Goal: Communication & Community: Share content

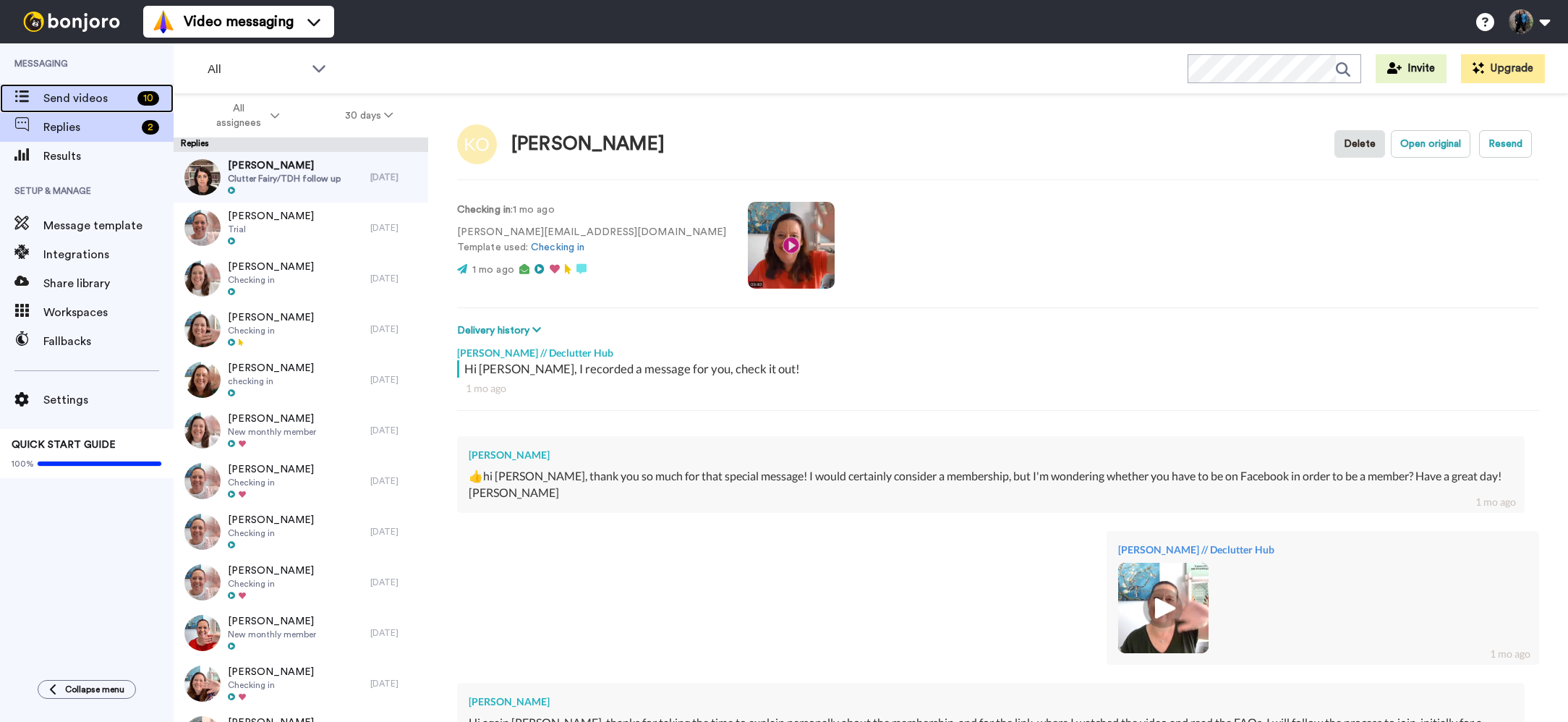
click at [99, 99] on span "Send videos" at bounding box center [87, 98] width 88 height 17
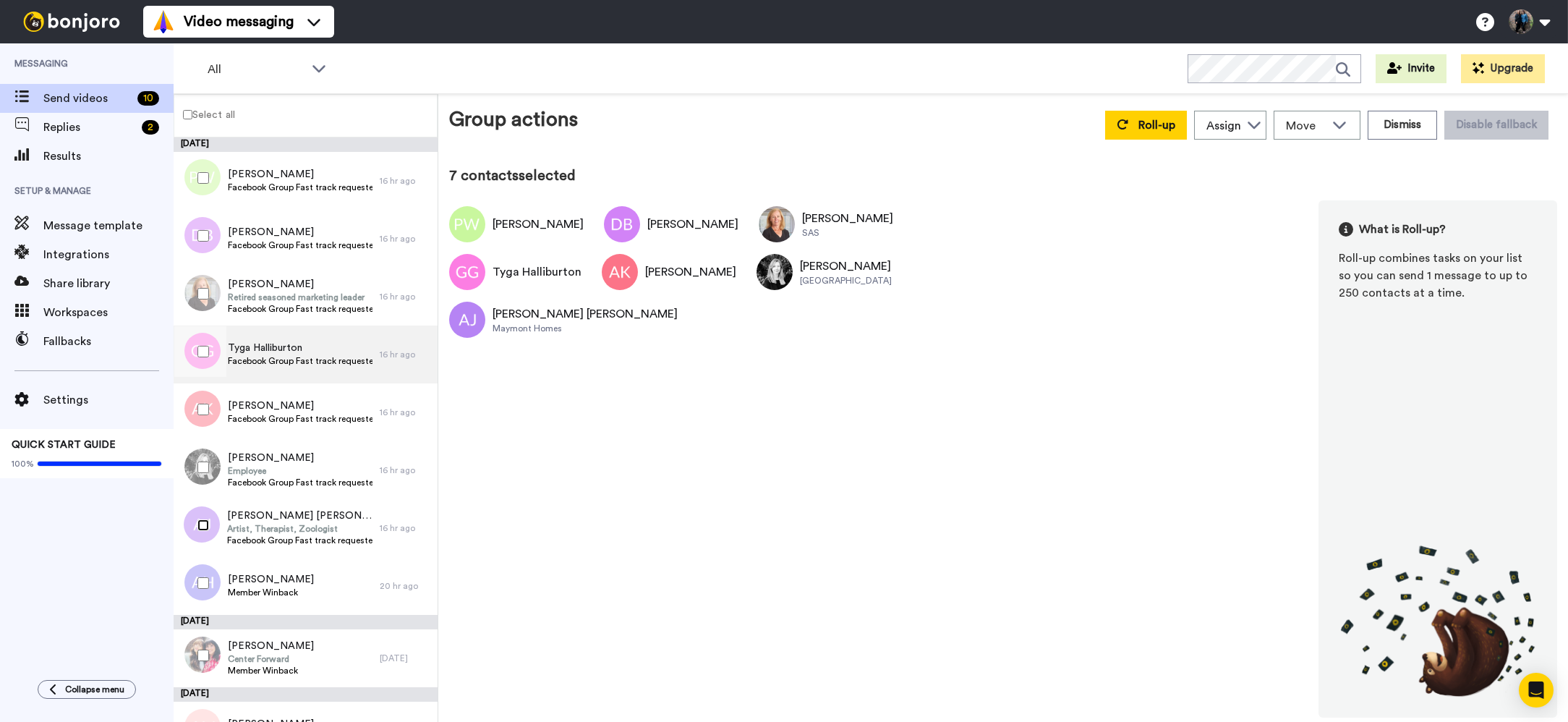
scroll to position [38, 0]
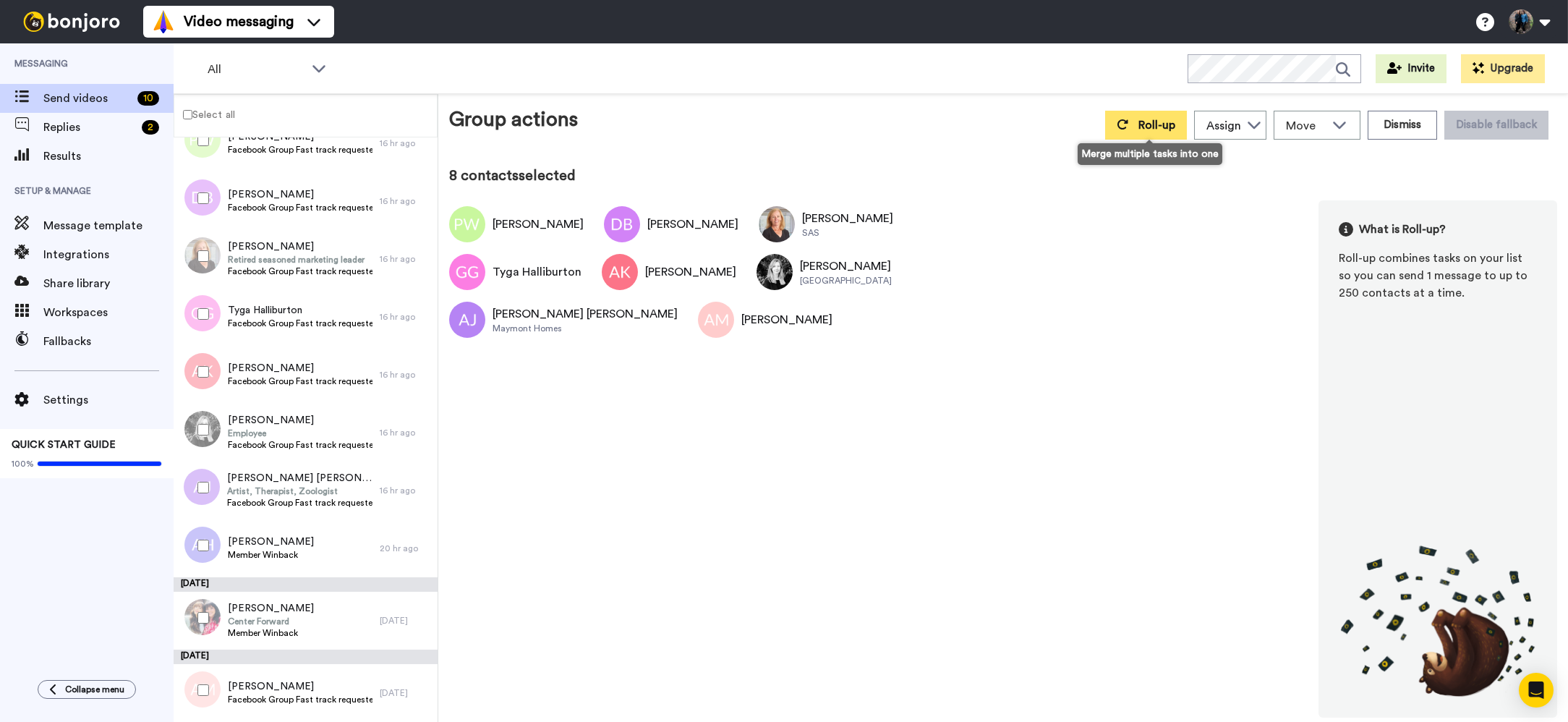
click at [1159, 121] on span "Roll-up" at bounding box center [1156, 125] width 37 height 12
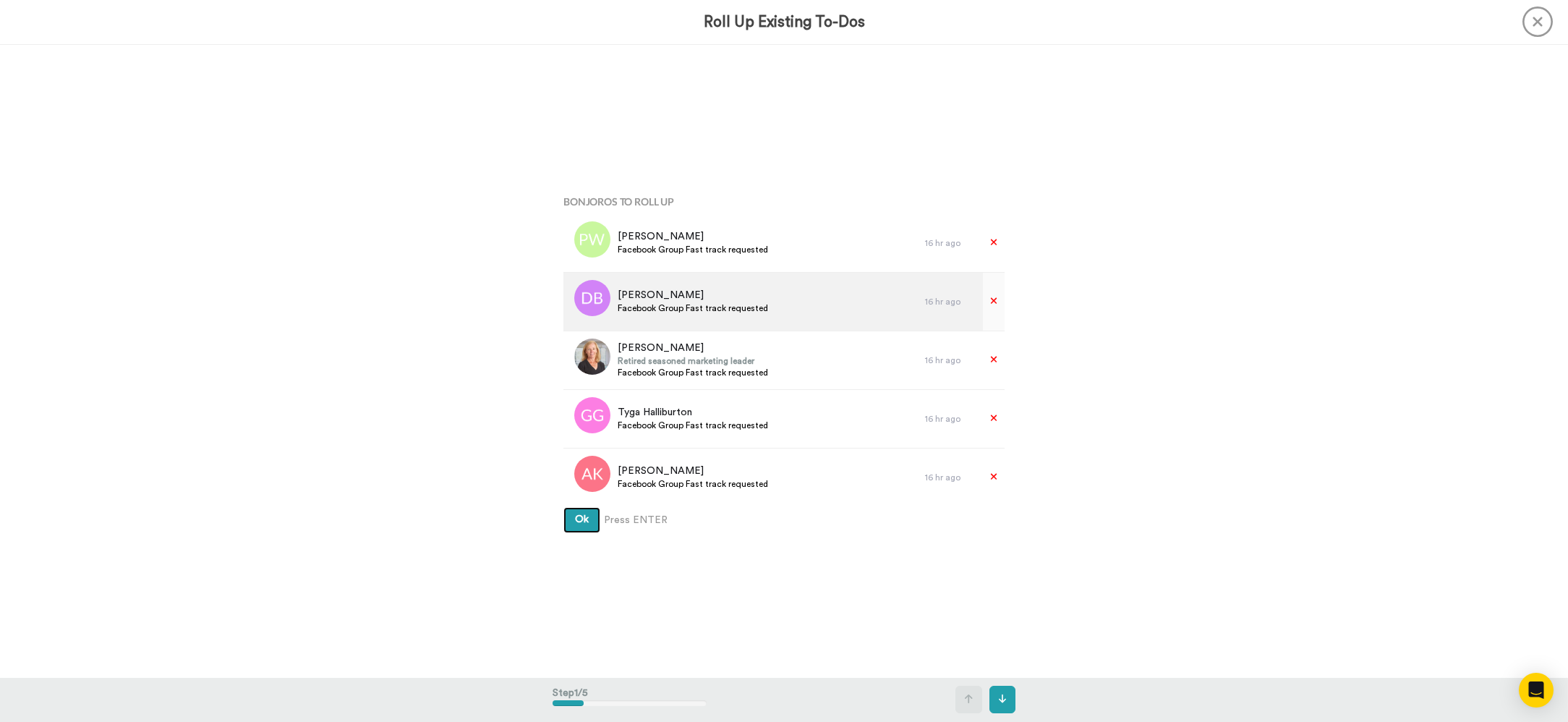
scroll to position [1, 0]
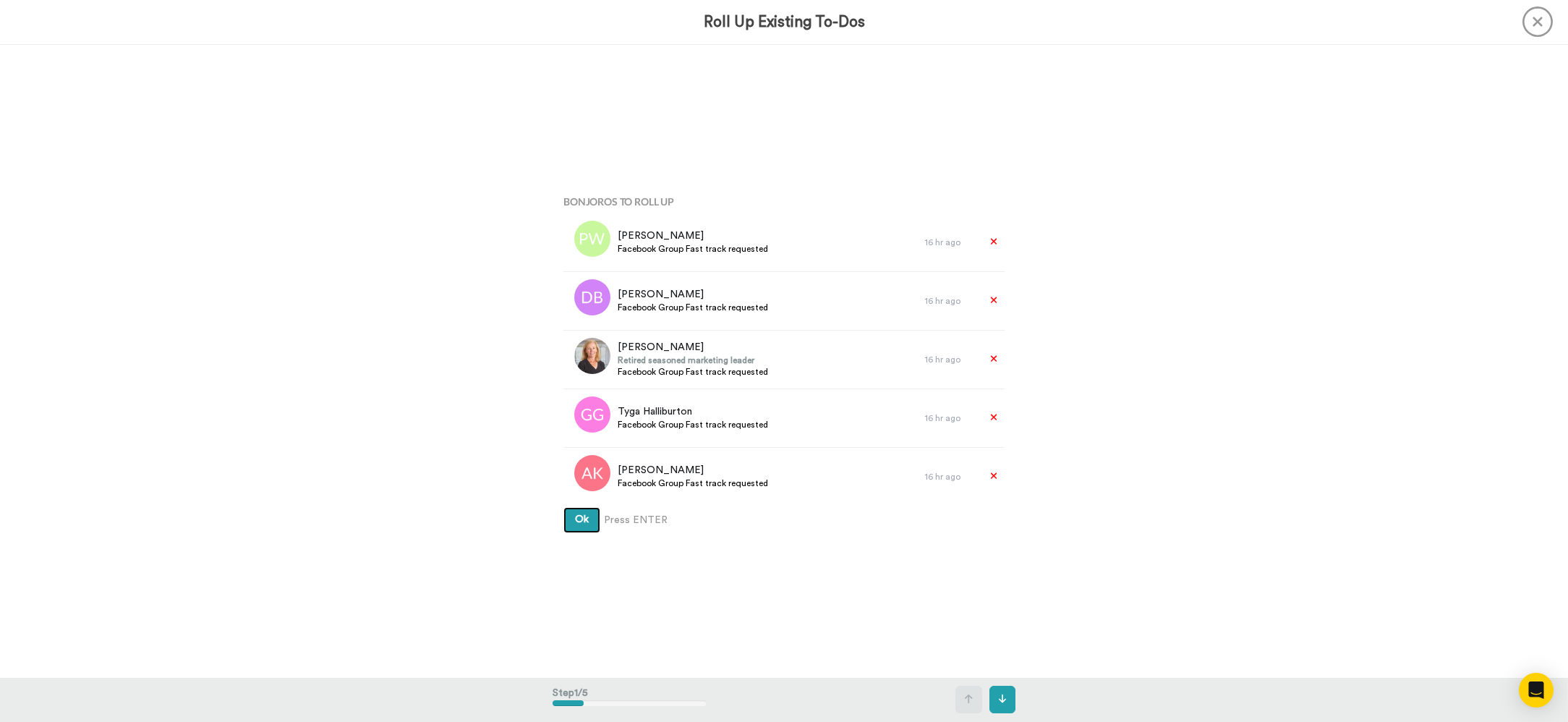
click at [579, 518] on span "Ok" at bounding box center [581, 519] width 13 height 10
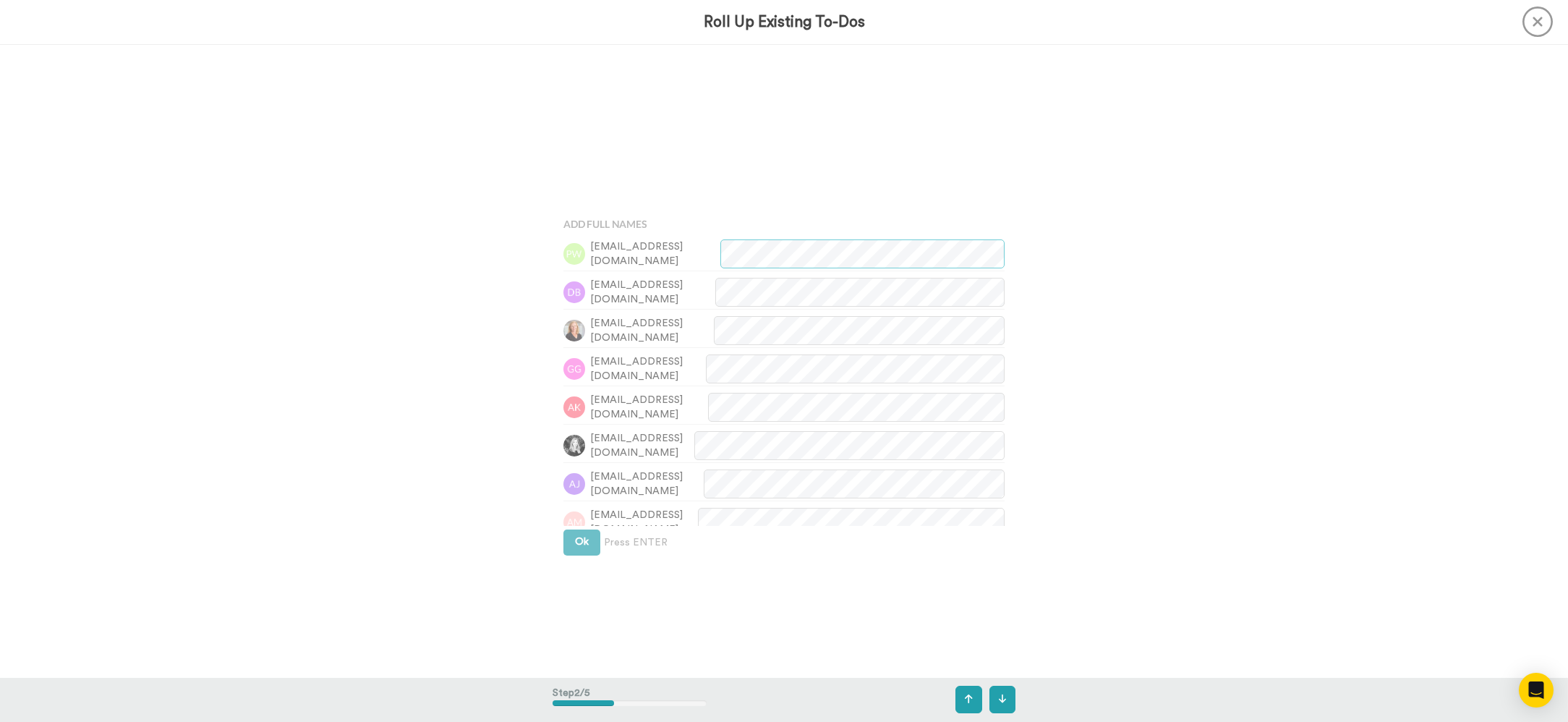
scroll to position [634, 0]
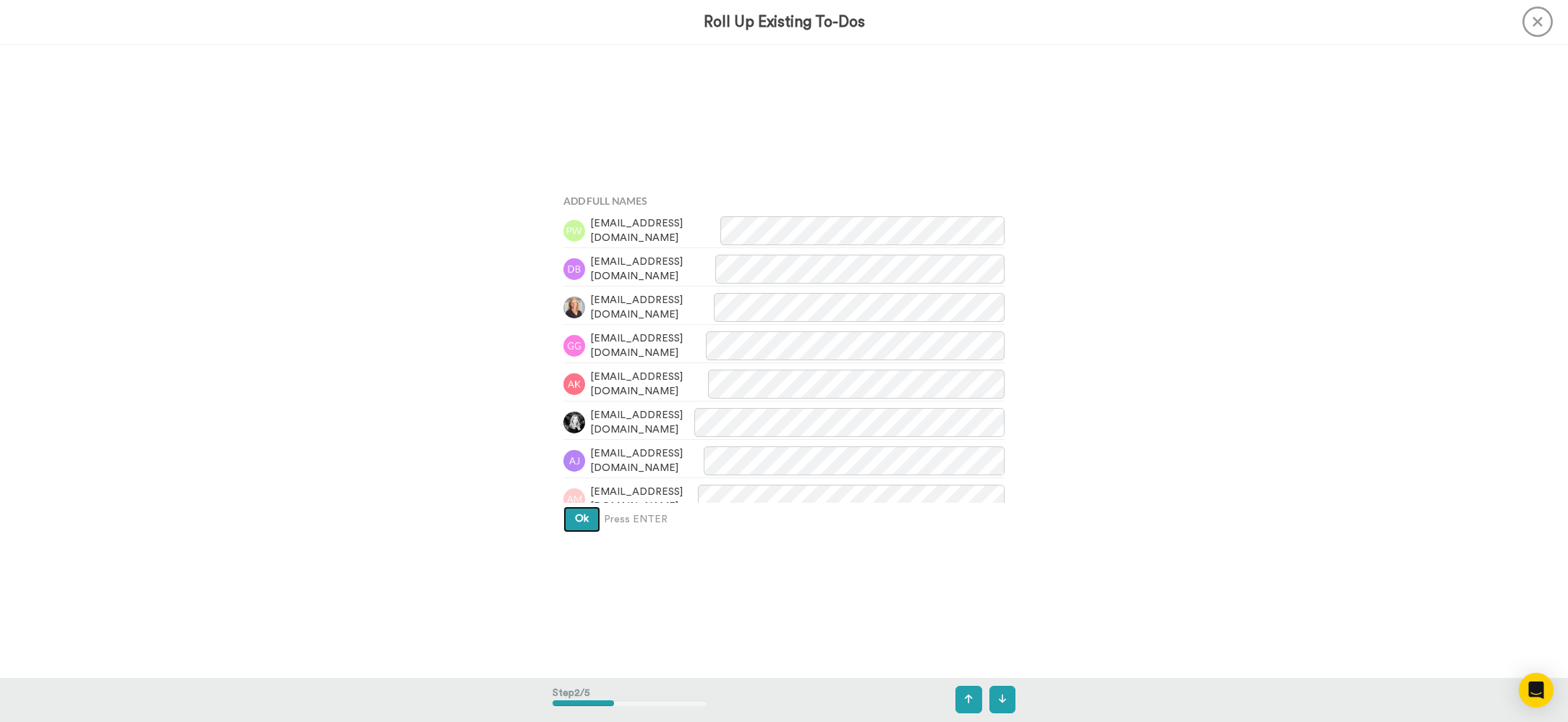
click at [582, 518] on span "Ok" at bounding box center [581, 518] width 13 height 10
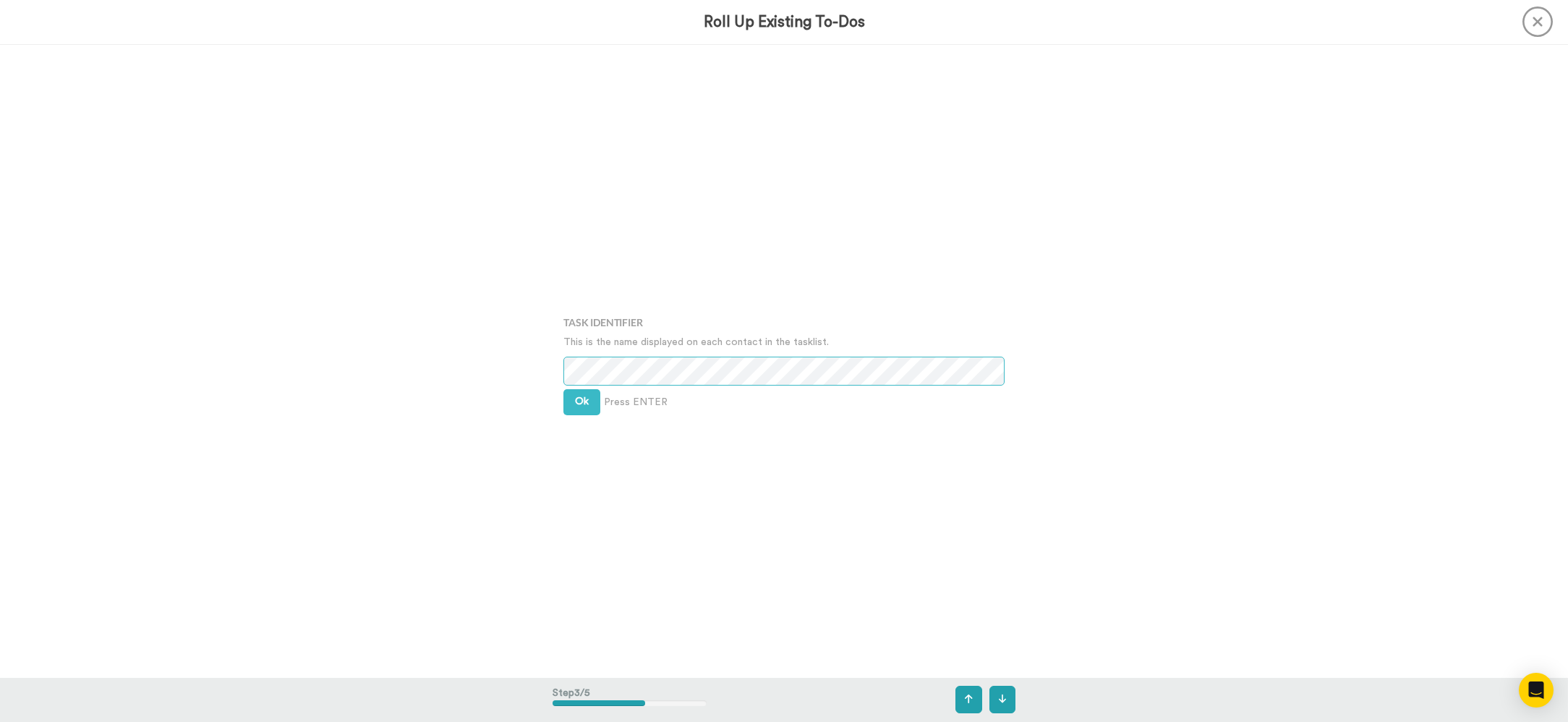
scroll to position [1267, 0]
click at [576, 387] on button "Ok" at bounding box center [582, 400] width 37 height 26
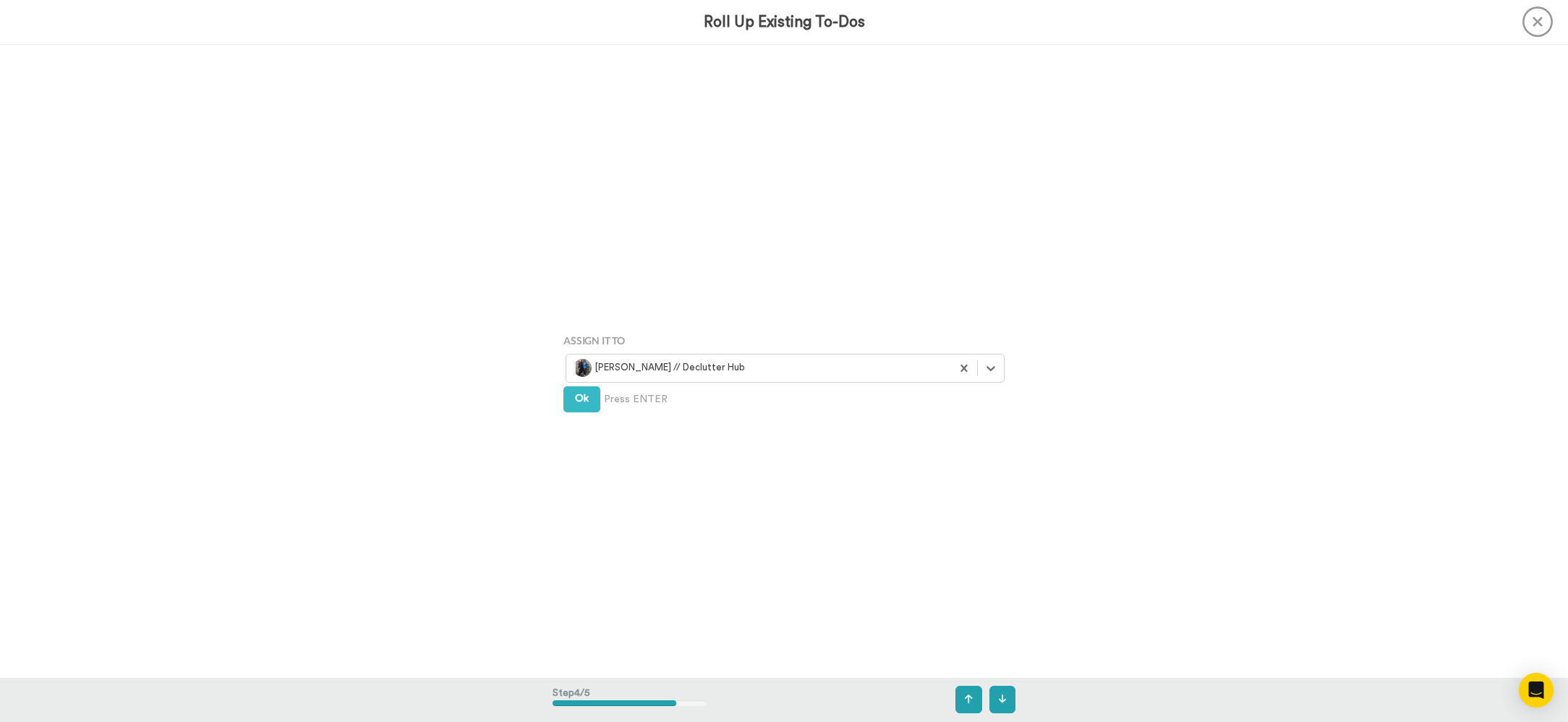
scroll to position [1900, 0]
click at [581, 388] on span "Ok" at bounding box center [581, 389] width 13 height 10
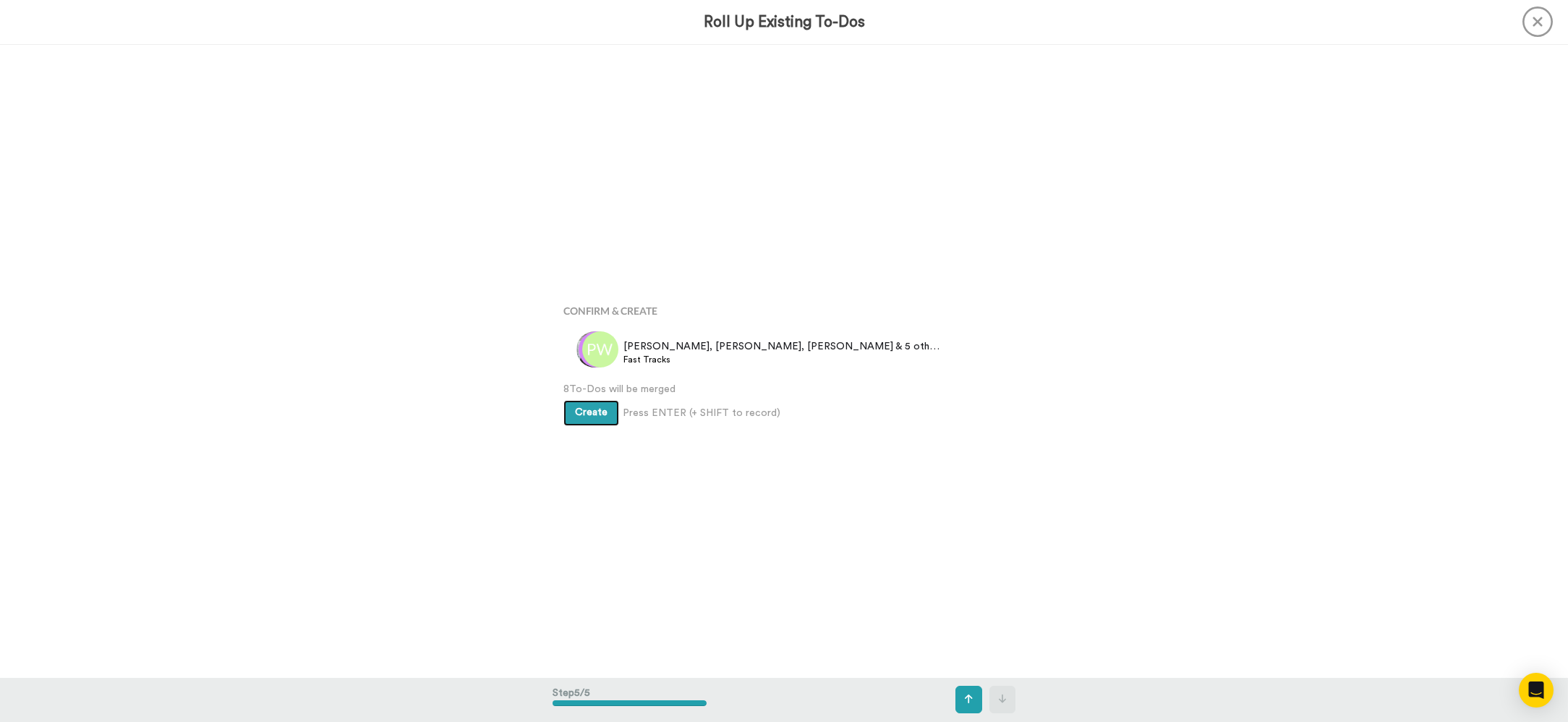
scroll to position [2532, 0]
click at [593, 411] on span "Create" at bounding box center [590, 411] width 32 height 10
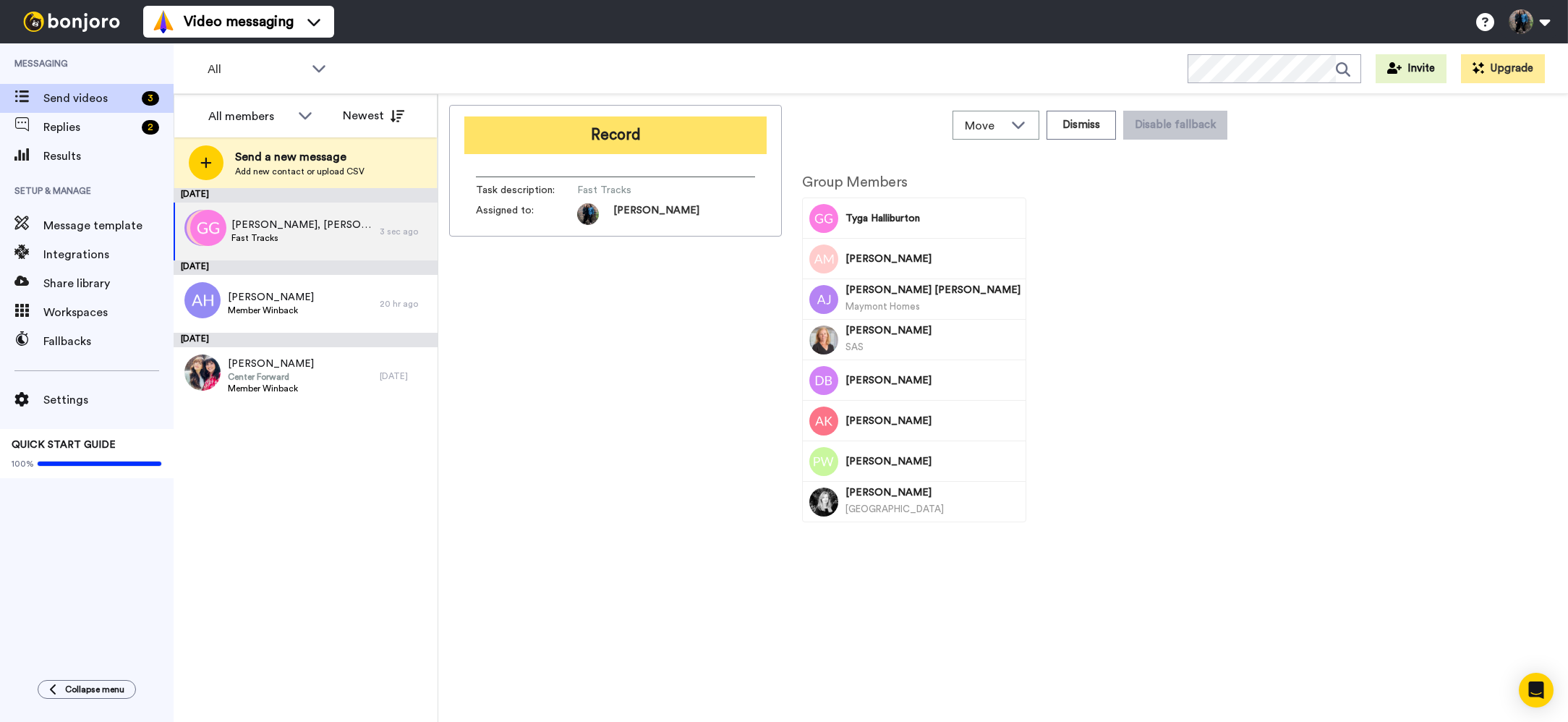
click at [647, 131] on button "Record" at bounding box center [616, 135] width 302 height 38
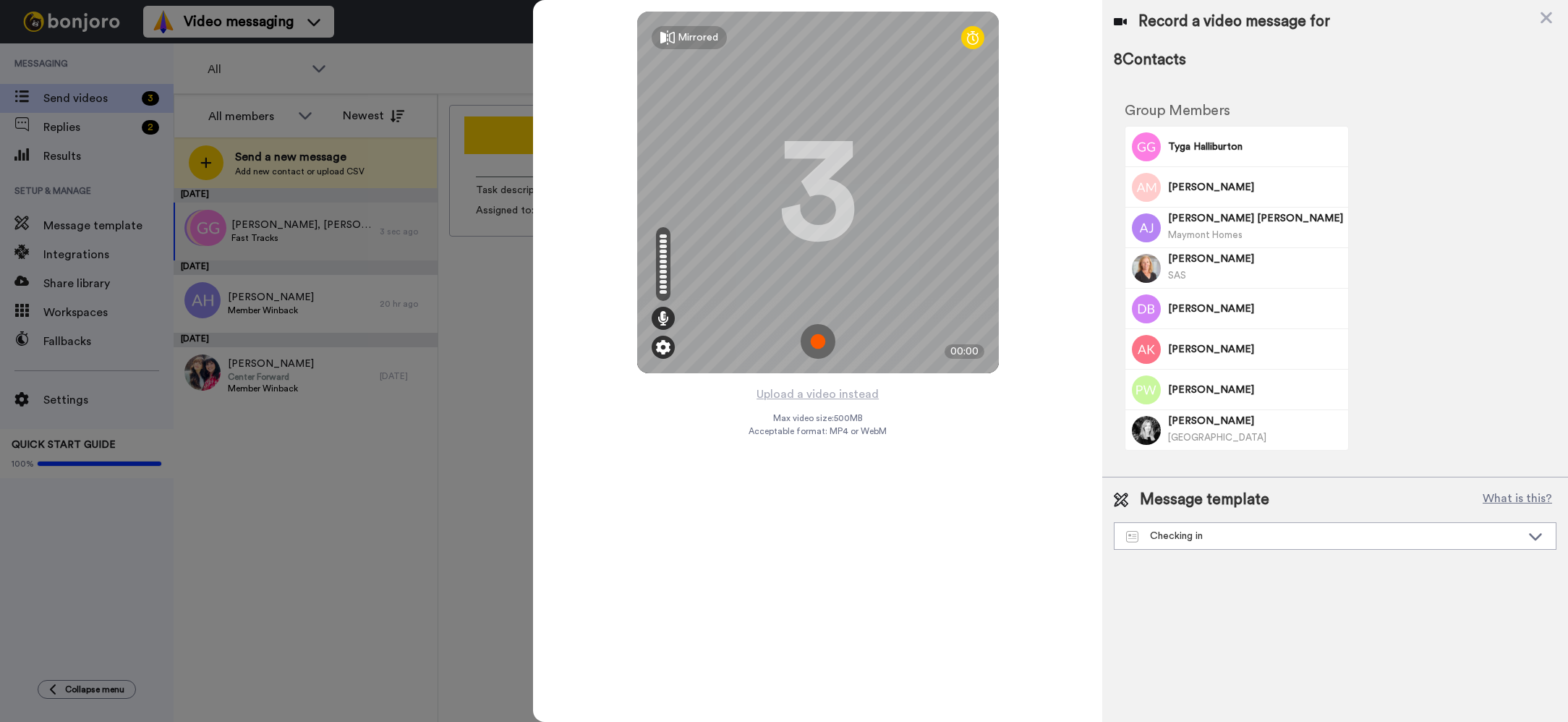
click at [664, 350] on img at bounding box center [663, 347] width 14 height 14
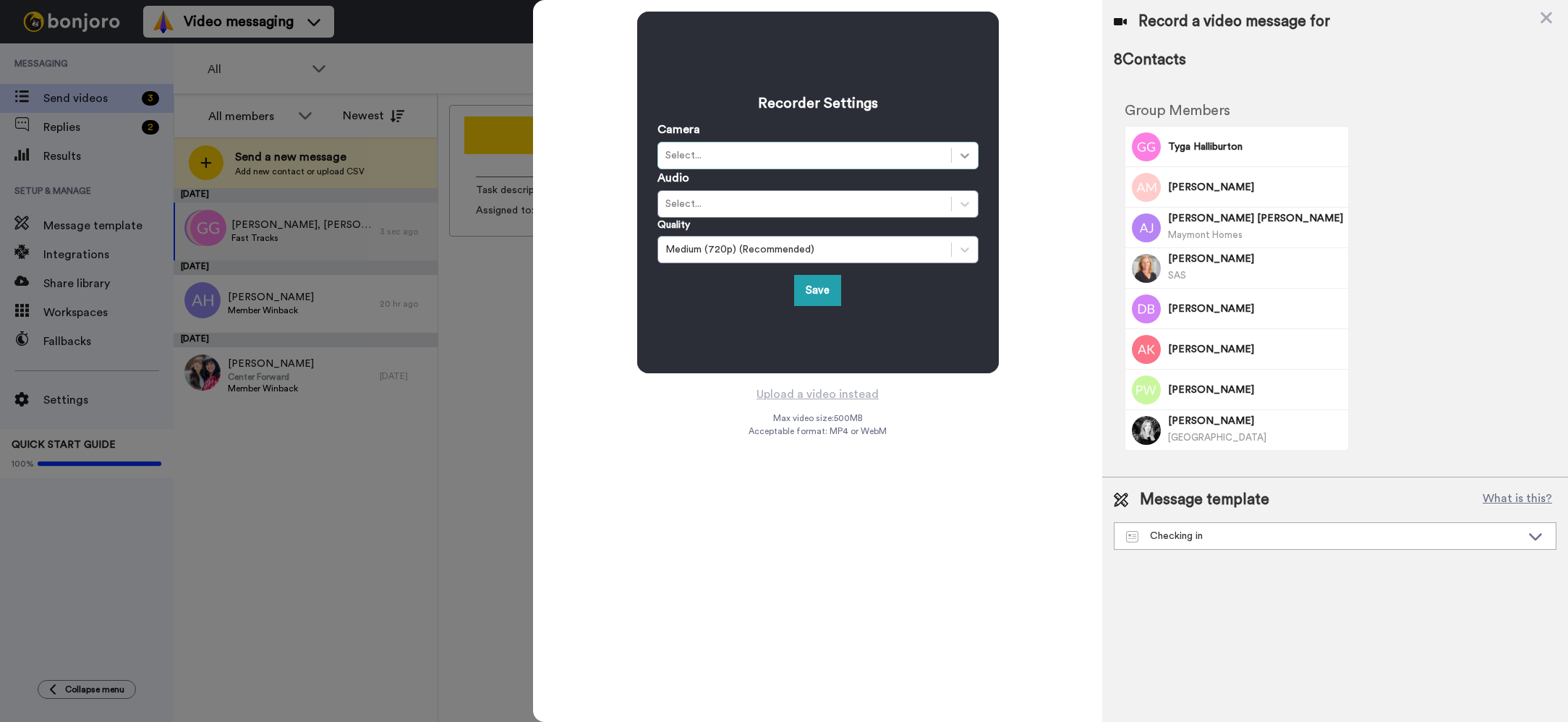
click at [962, 155] on icon at bounding box center [964, 156] width 9 height 5
click at [816, 183] on div "iMac Camera (0000:0001)" at bounding box center [818, 191] width 321 height 26
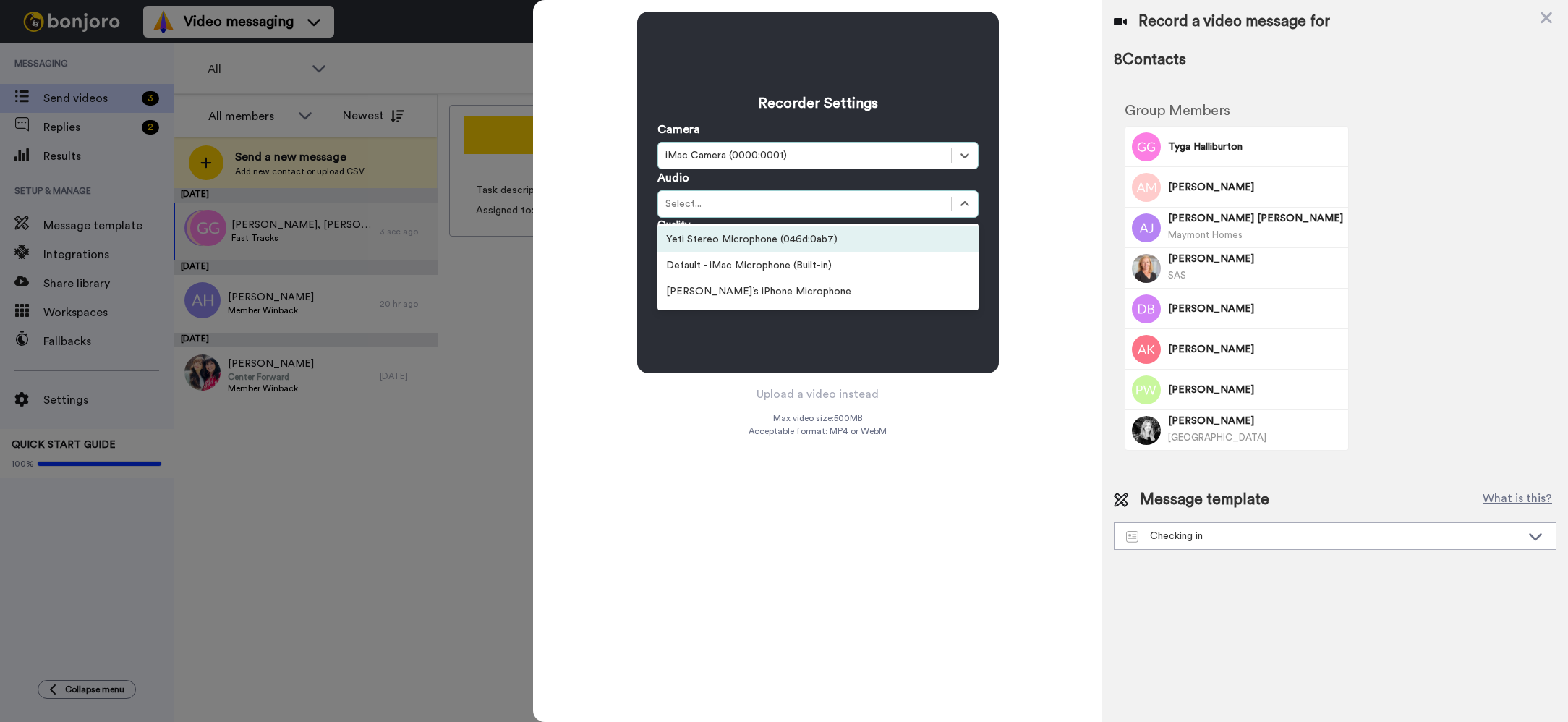
click at [861, 235] on div "Yeti Stereo Microphone (046d:0ab7)" at bounding box center [818, 239] width 321 height 26
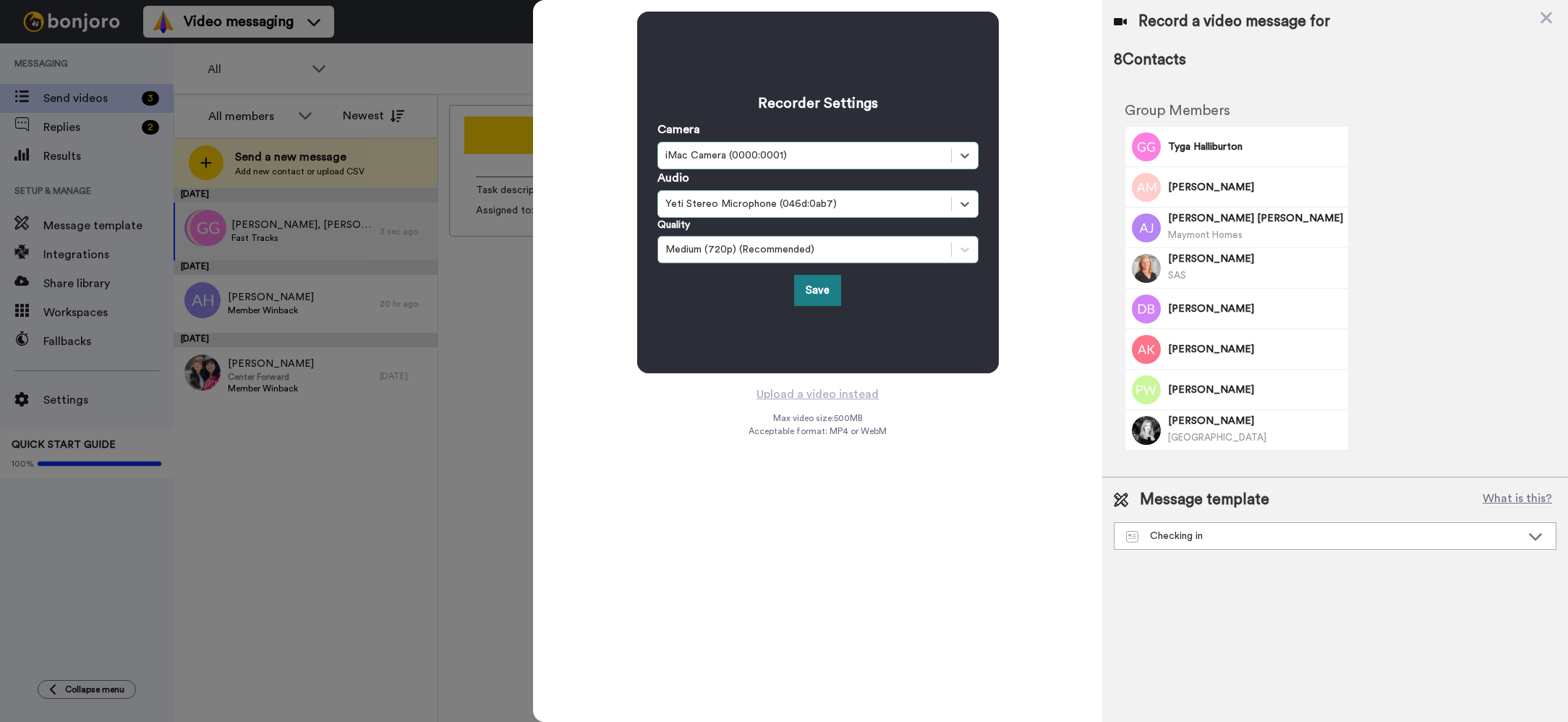
click at [819, 290] on button "Save" at bounding box center [818, 291] width 47 height 31
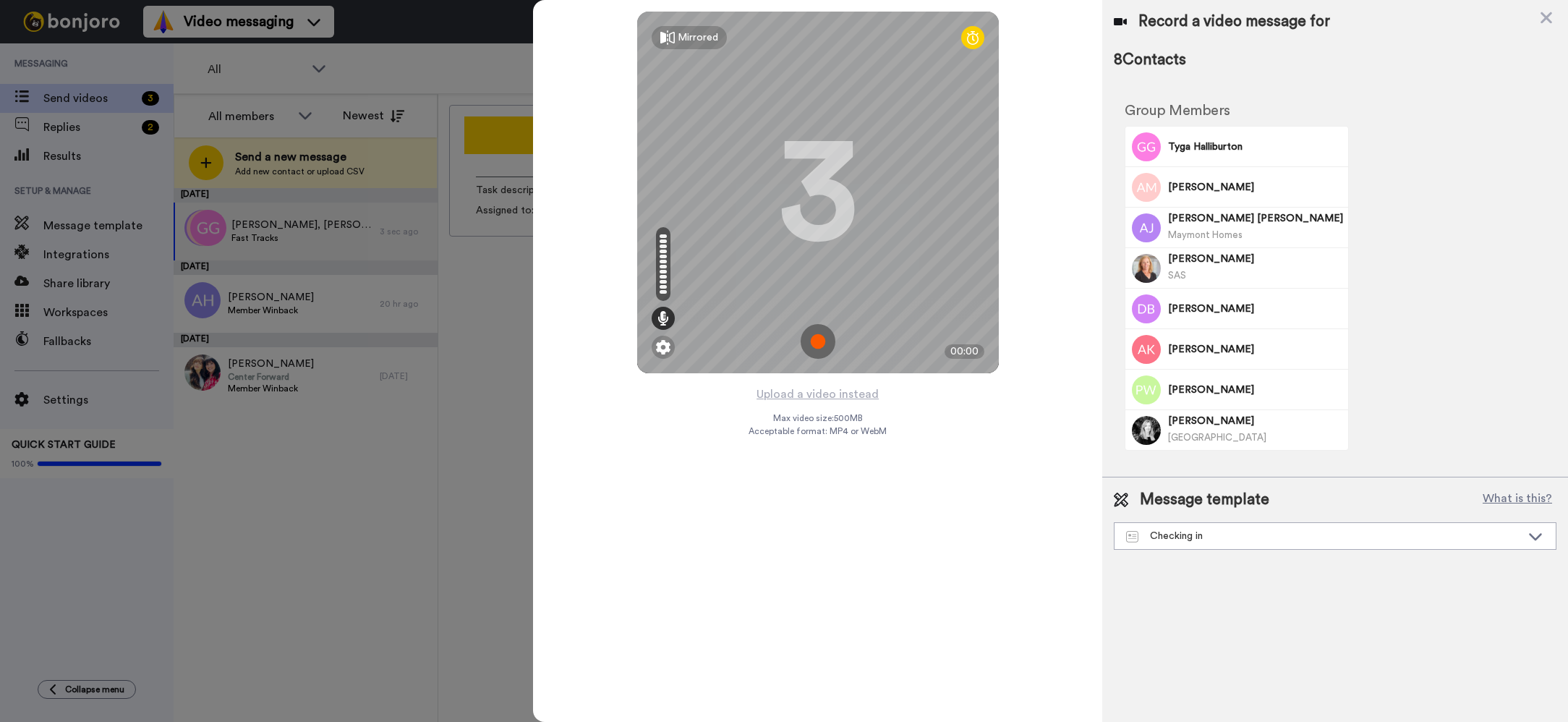
click at [818, 340] on img at bounding box center [818, 342] width 35 height 35
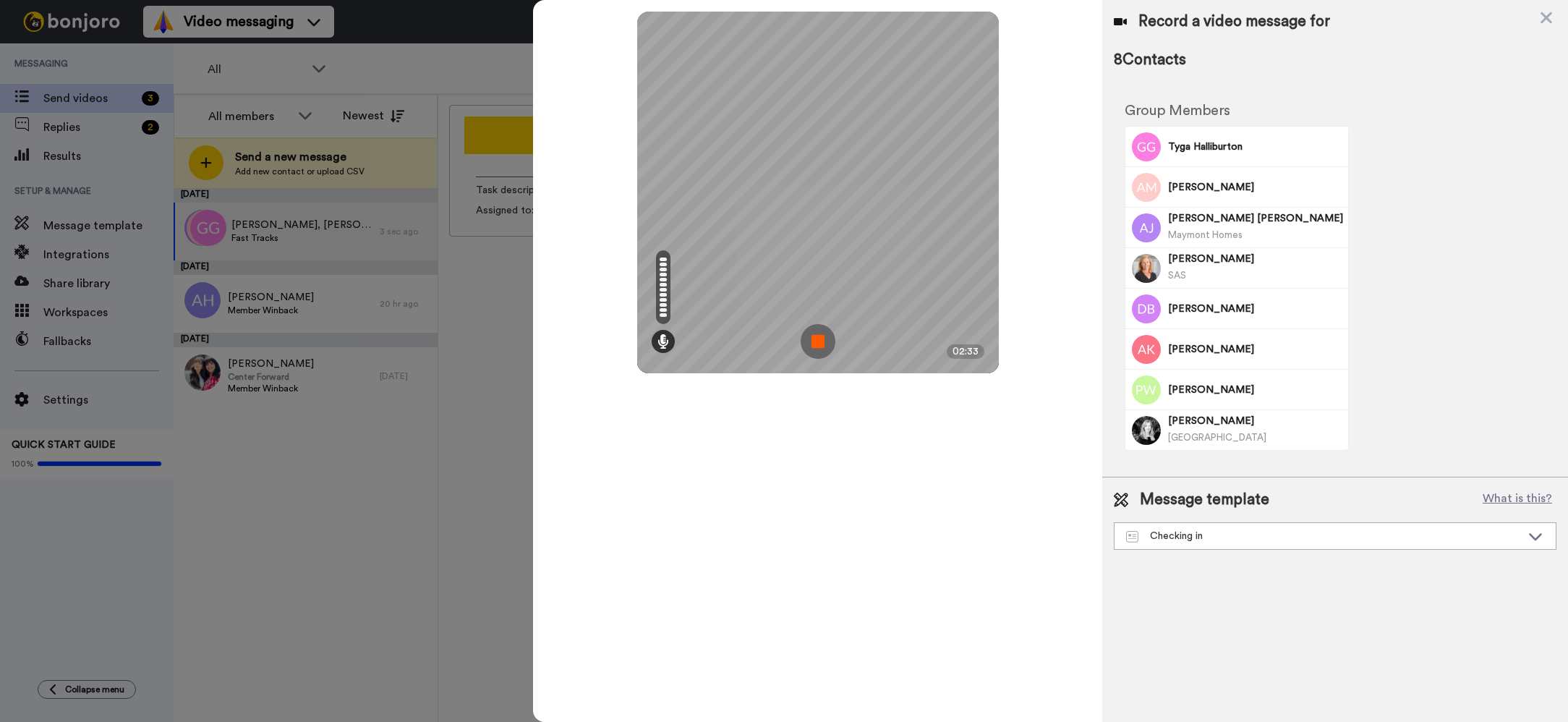
click at [809, 345] on img at bounding box center [818, 342] width 35 height 35
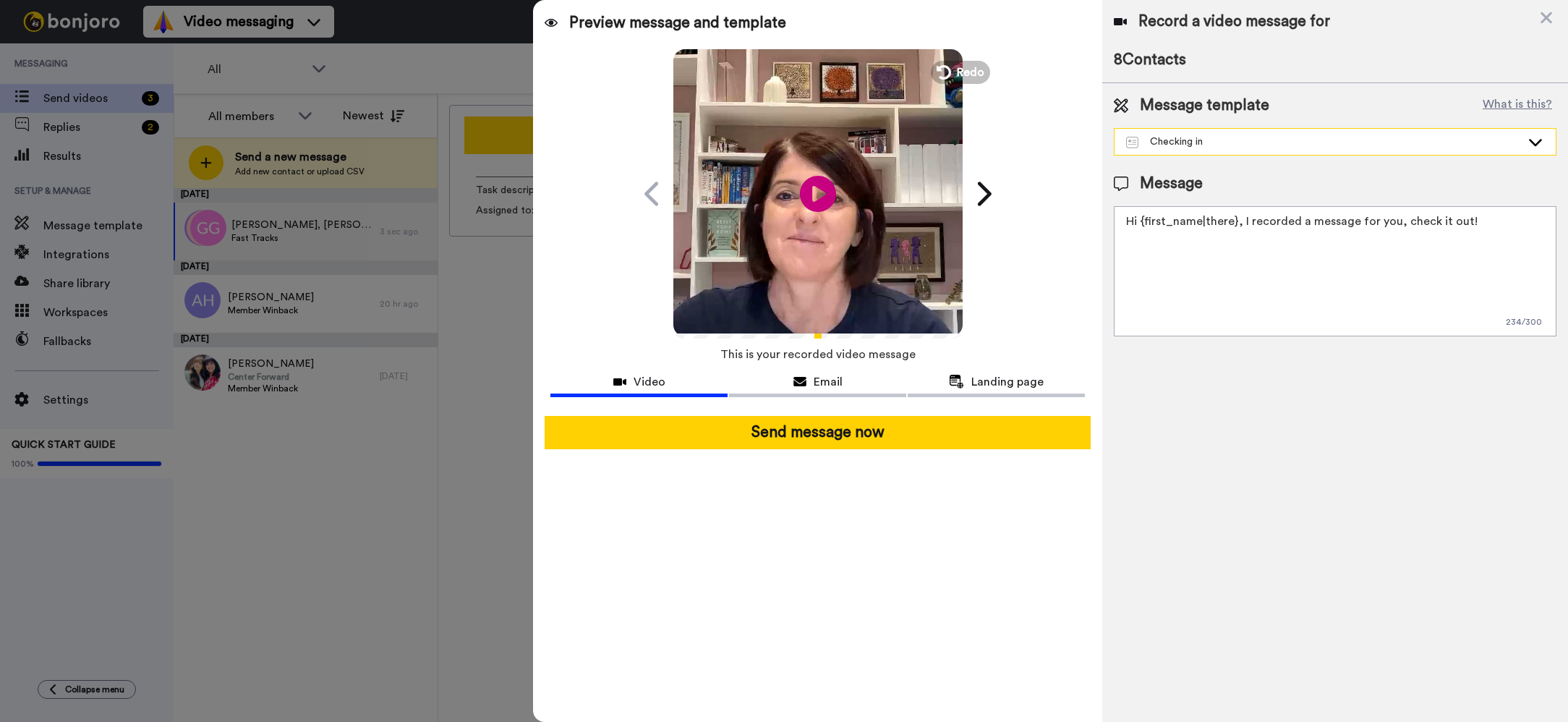
click at [1537, 142] on icon at bounding box center [1536, 142] width 17 height 14
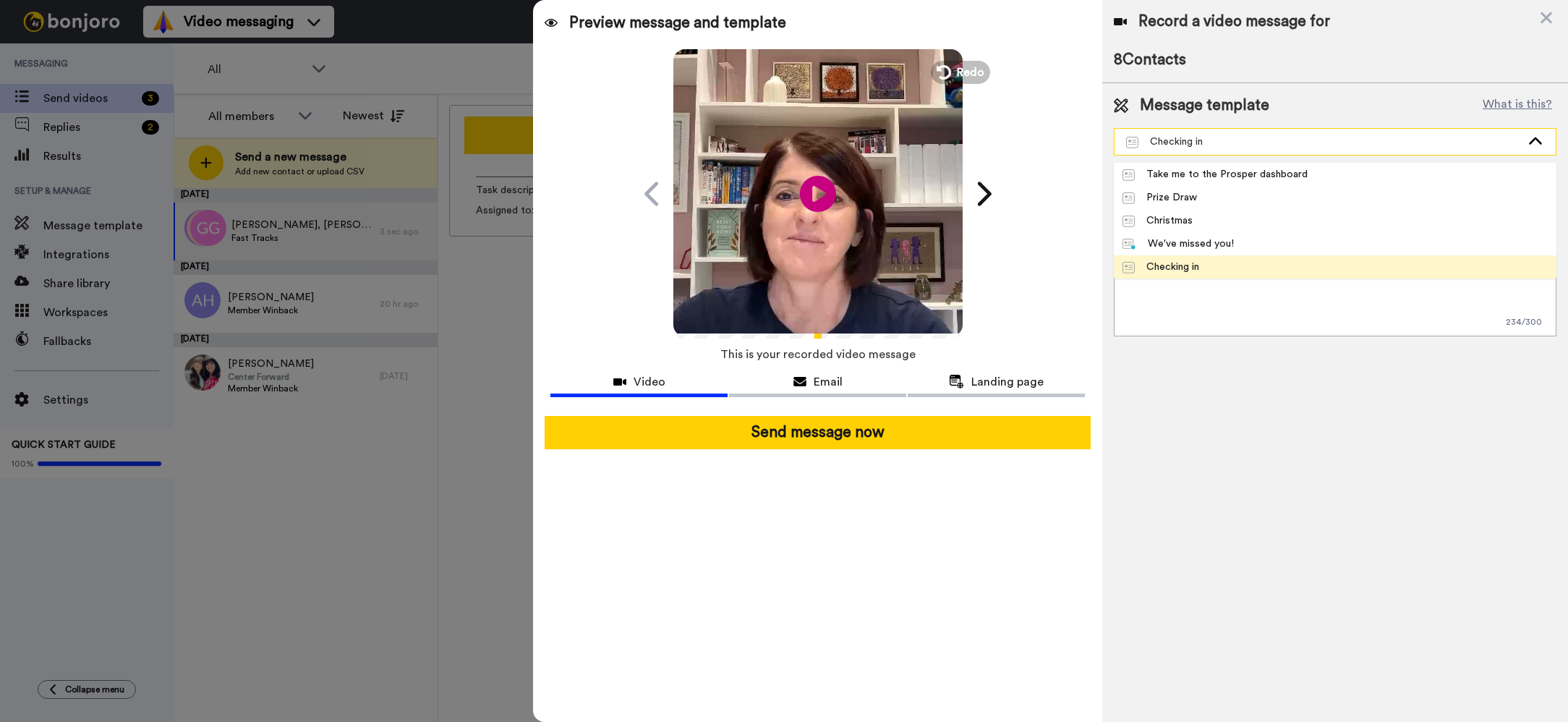
click at [1228, 144] on div "Checking in" at bounding box center [1324, 142] width 395 height 14
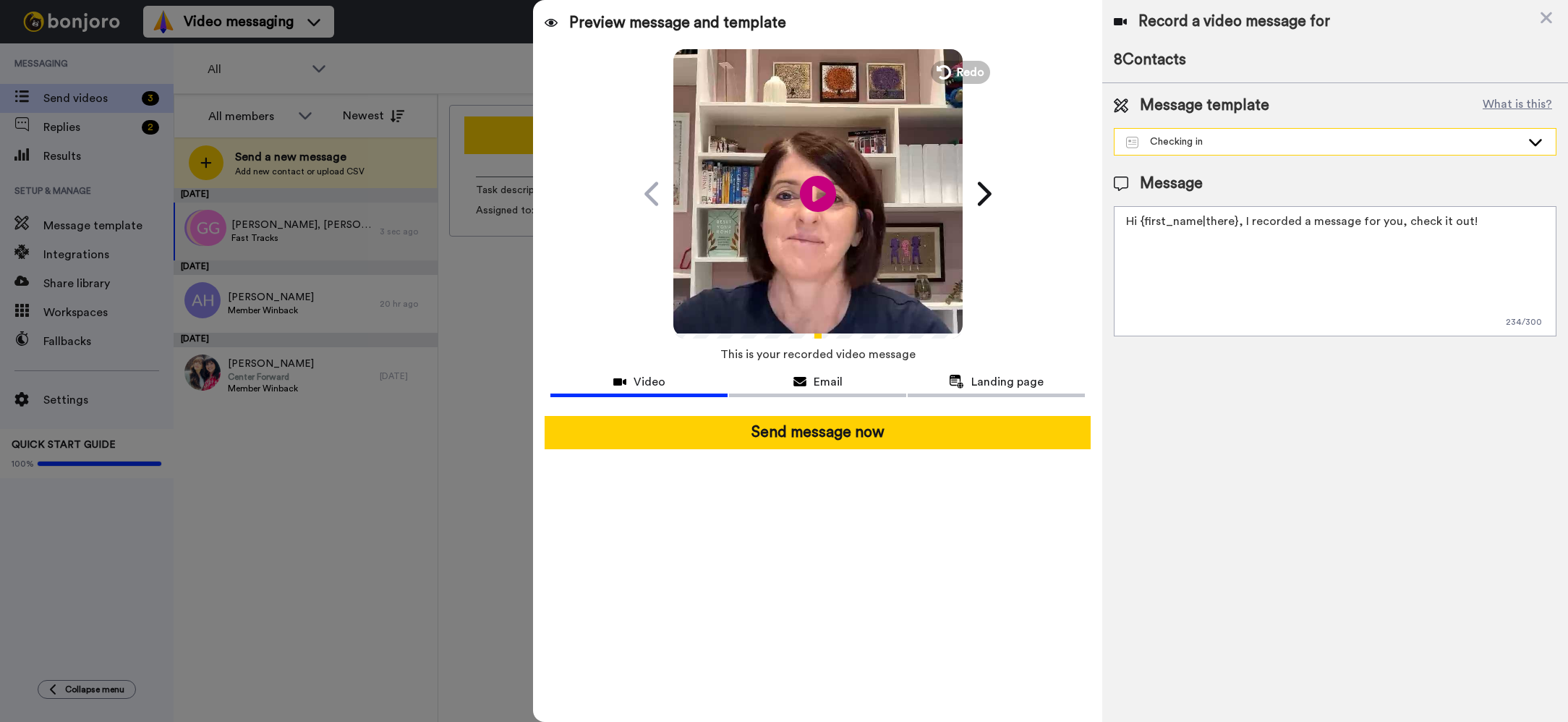
click at [1525, 141] on div "Checking in" at bounding box center [1335, 142] width 441 height 26
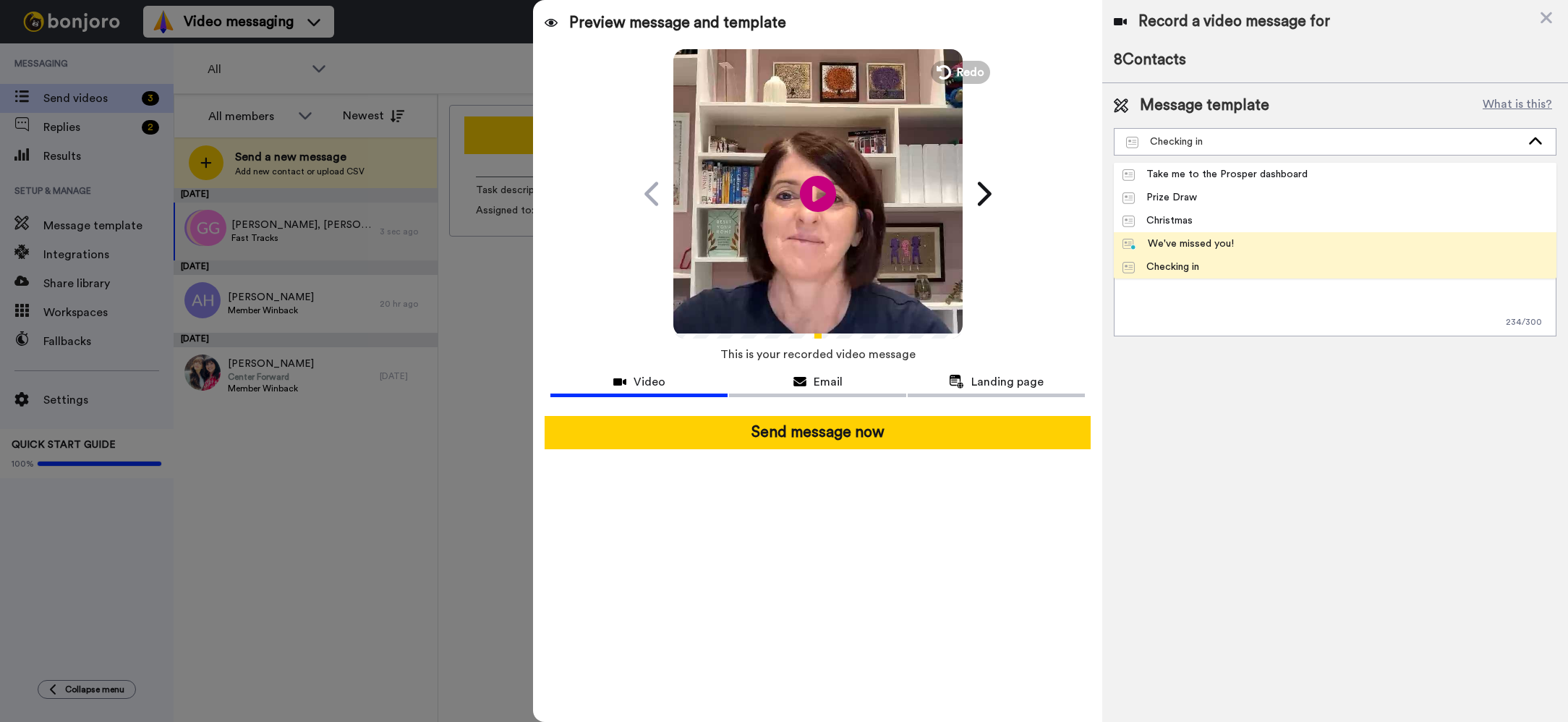
click at [1200, 245] on div "We've missed you!" at bounding box center [1178, 243] width 111 height 14
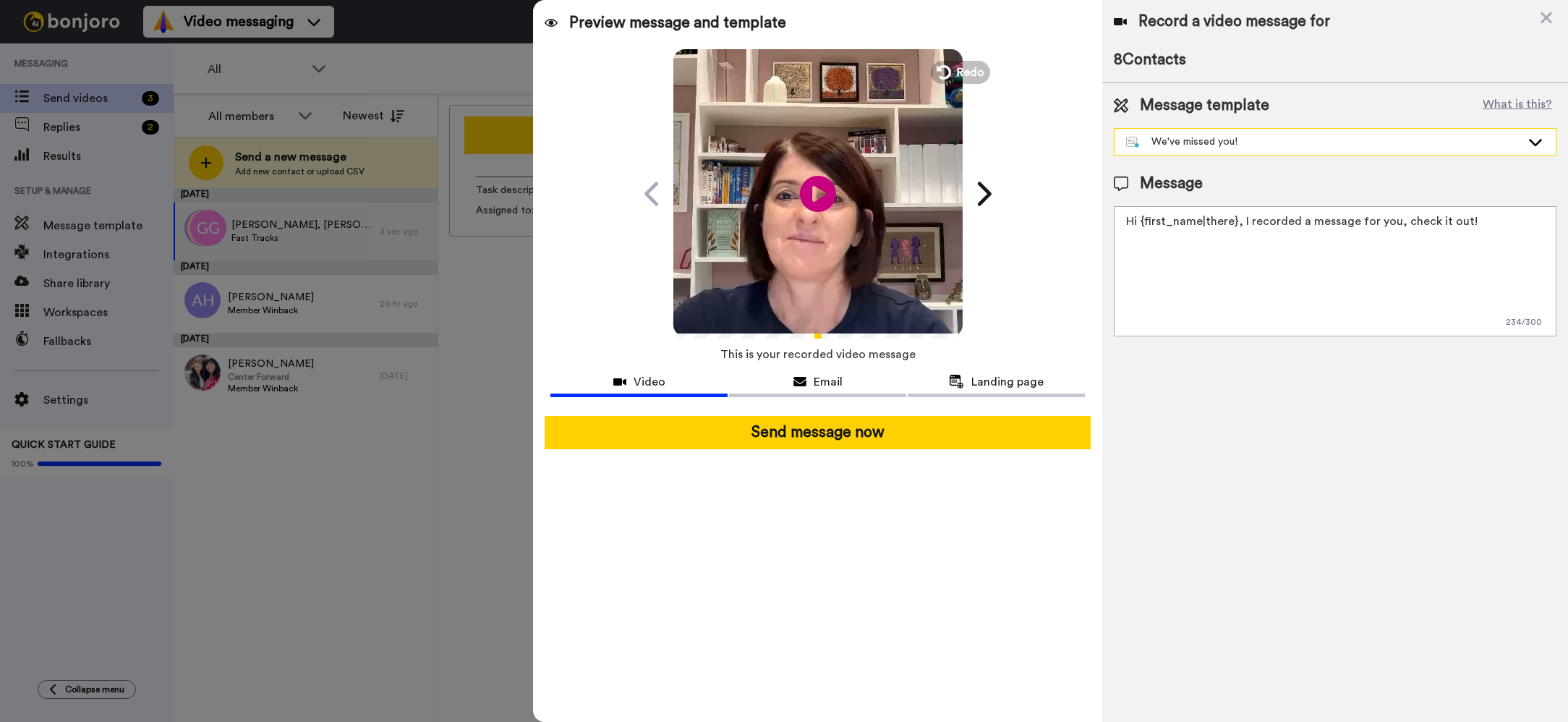
click at [1529, 137] on icon at bounding box center [1536, 142] width 17 height 14
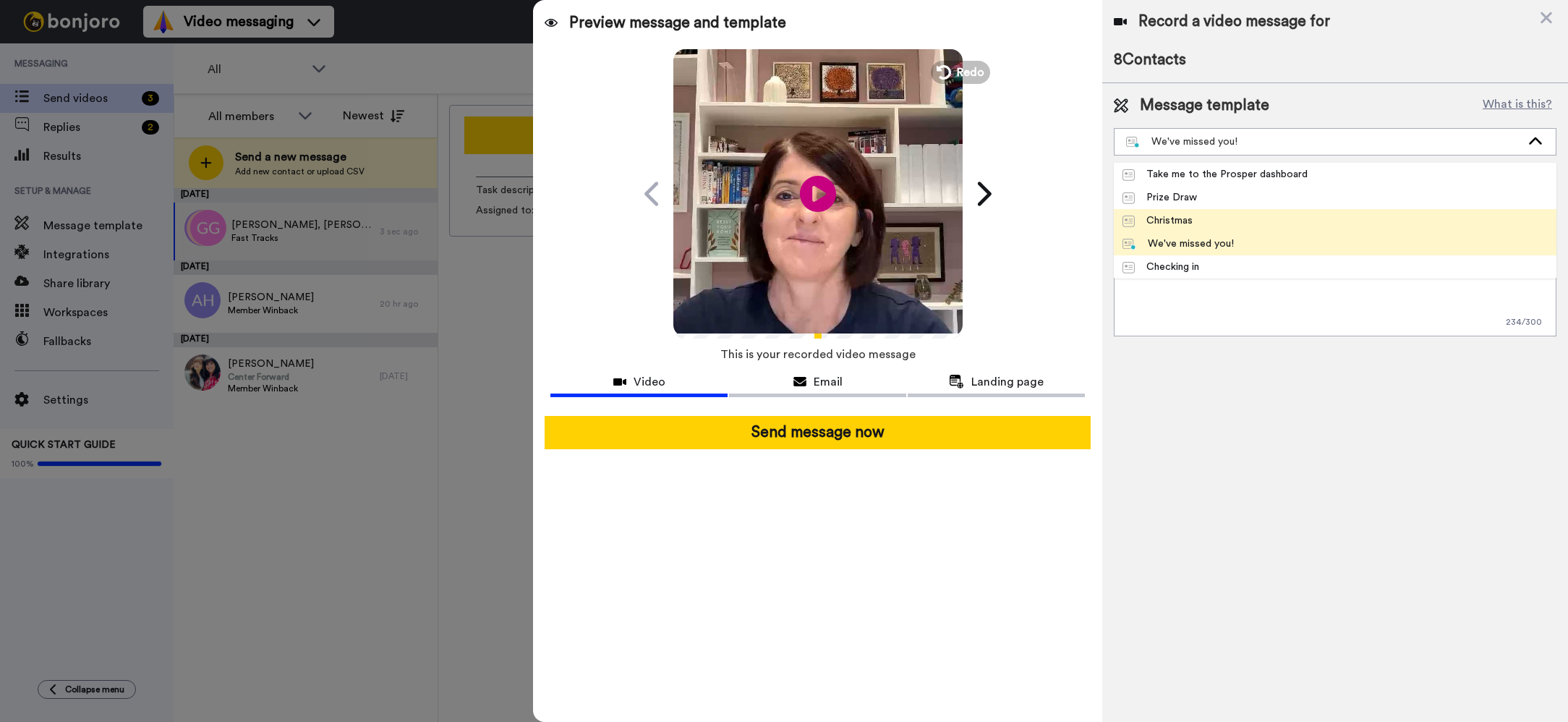
click at [1203, 220] on li "Christmas" at bounding box center [1335, 220] width 442 height 23
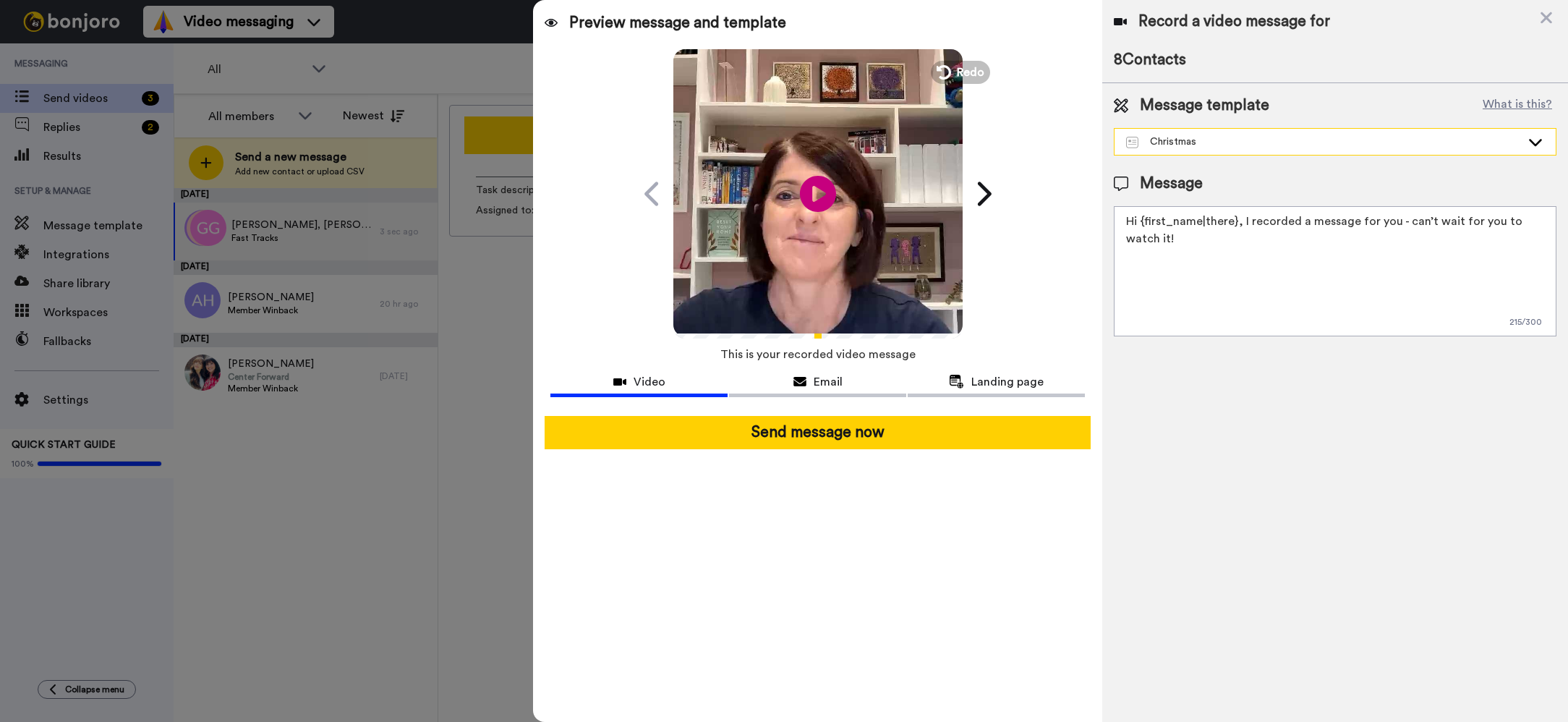
click at [1533, 138] on icon at bounding box center [1536, 142] width 17 height 14
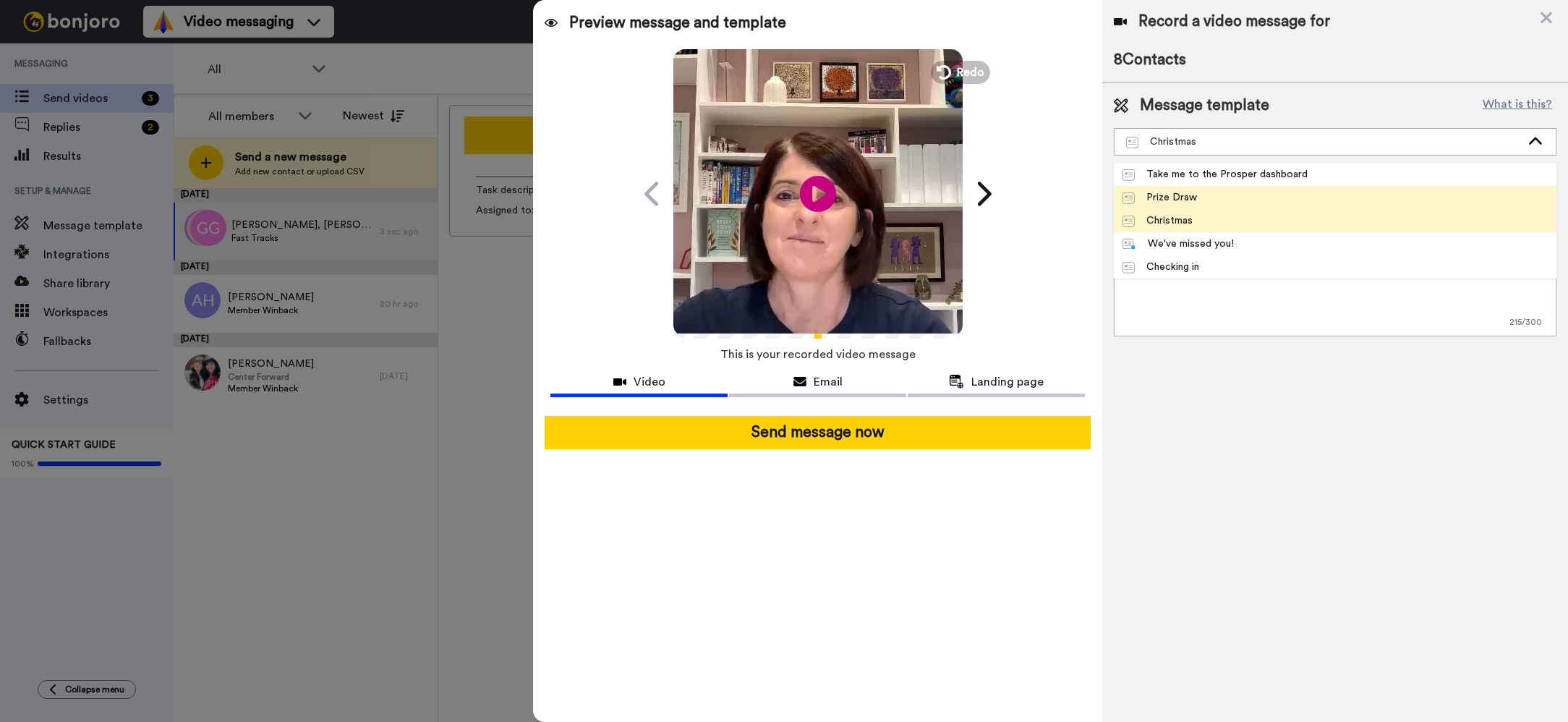
click at [1247, 199] on li "Prize Draw" at bounding box center [1335, 197] width 442 height 23
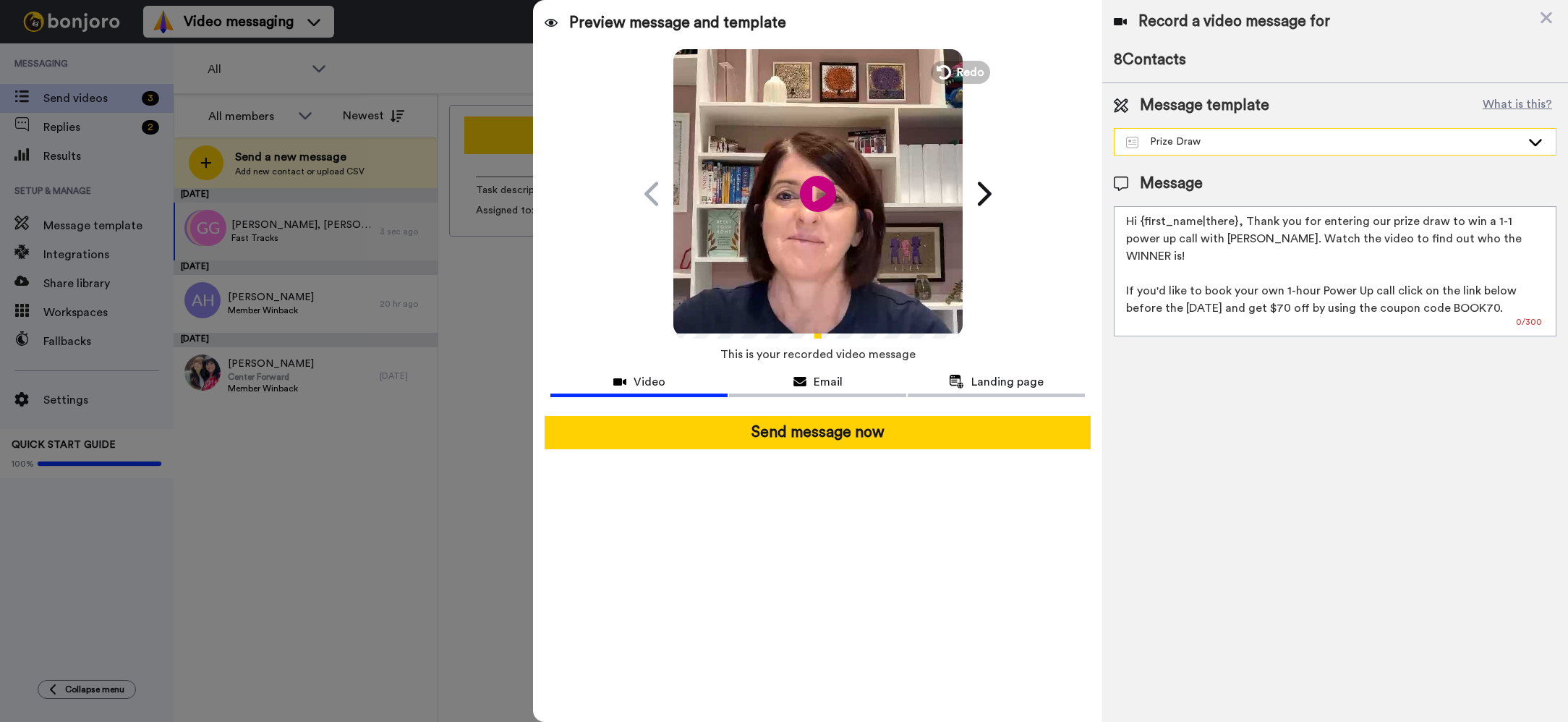
click at [1537, 141] on icon at bounding box center [1536, 142] width 17 height 14
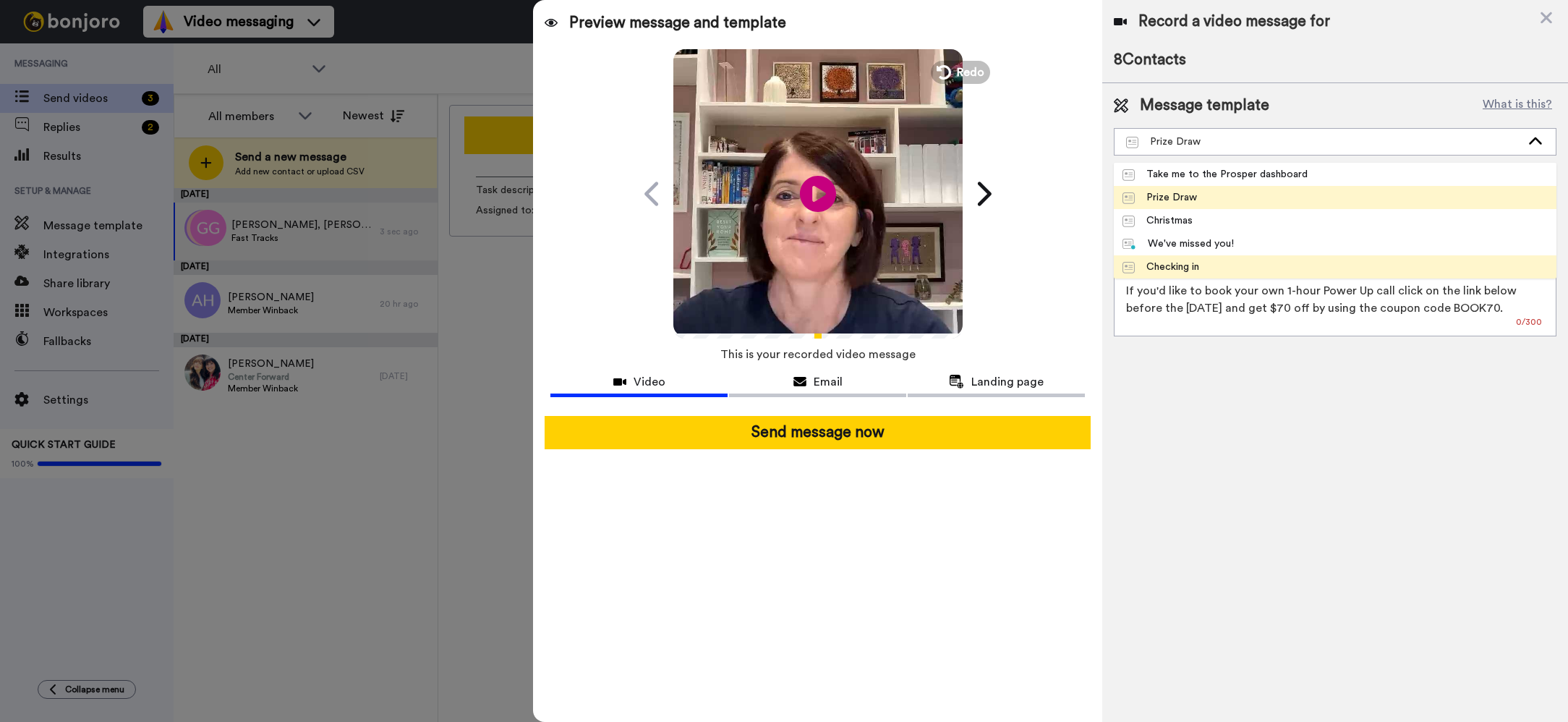
click at [1175, 263] on div "Checking in" at bounding box center [1160, 267] width 76 height 14
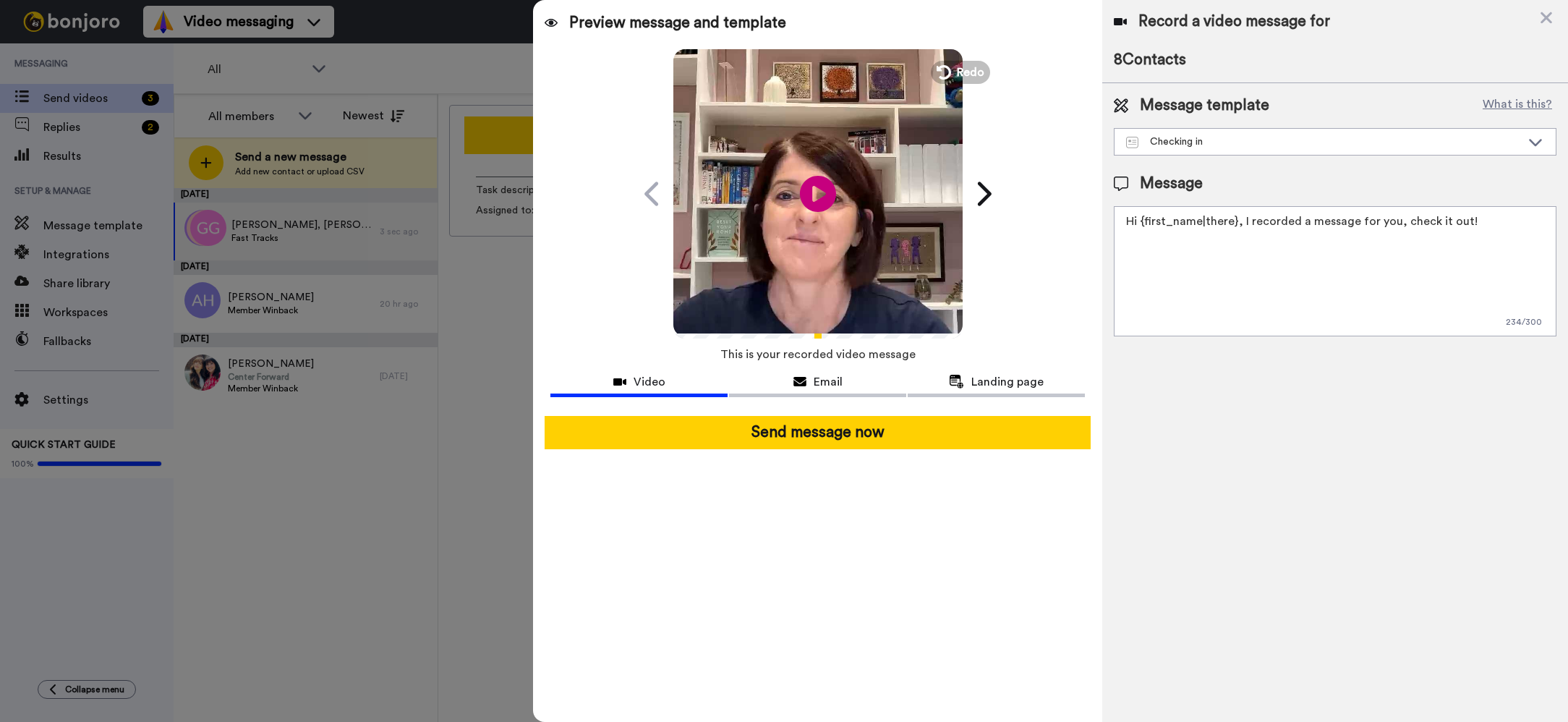
click at [1468, 219] on textarea "Hi {first_name|there}, I recorded a message for you, check it out!" at bounding box center [1335, 271] width 442 height 130
click at [1520, 106] on button "What is this?" at bounding box center [1517, 106] width 78 height 22
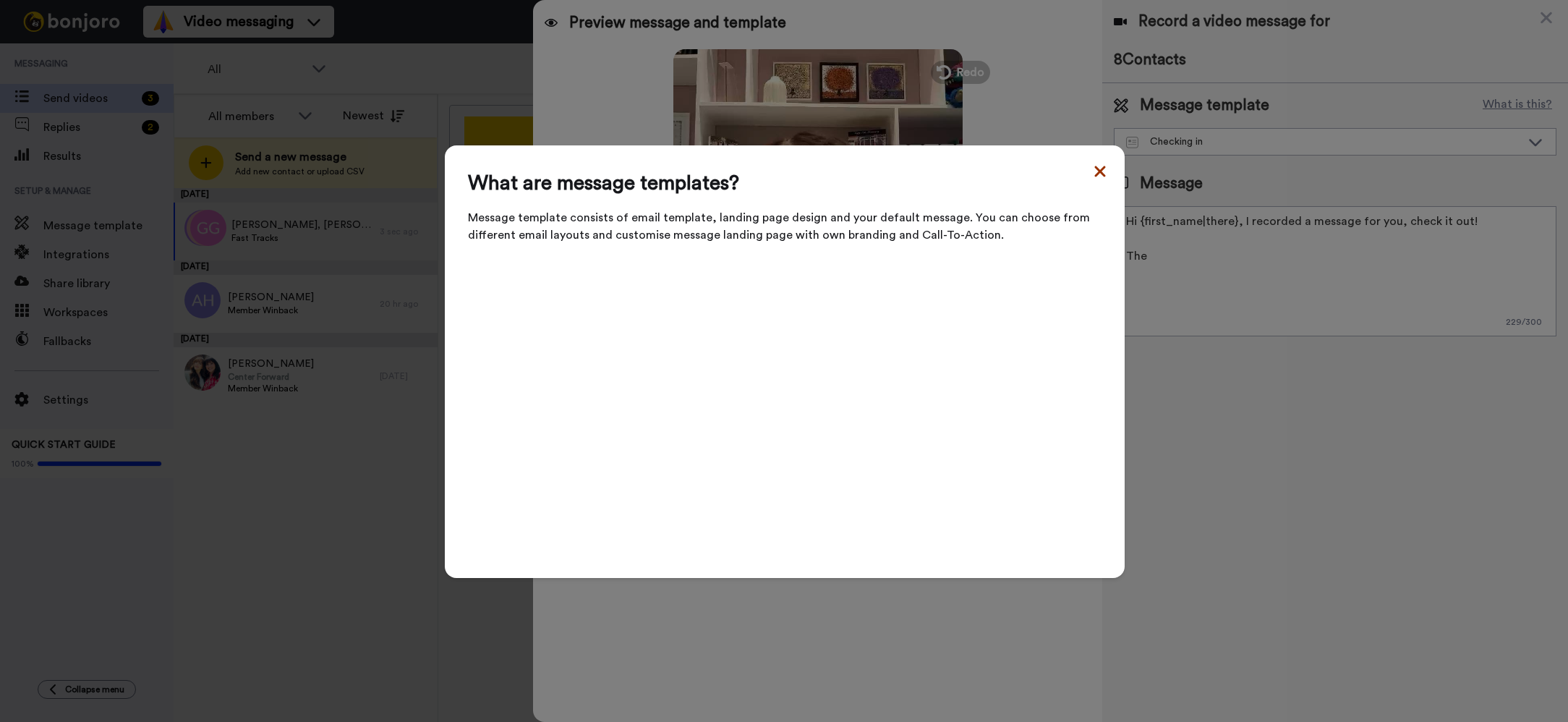
click at [1100, 176] on icon at bounding box center [1100, 171] width 11 height 11
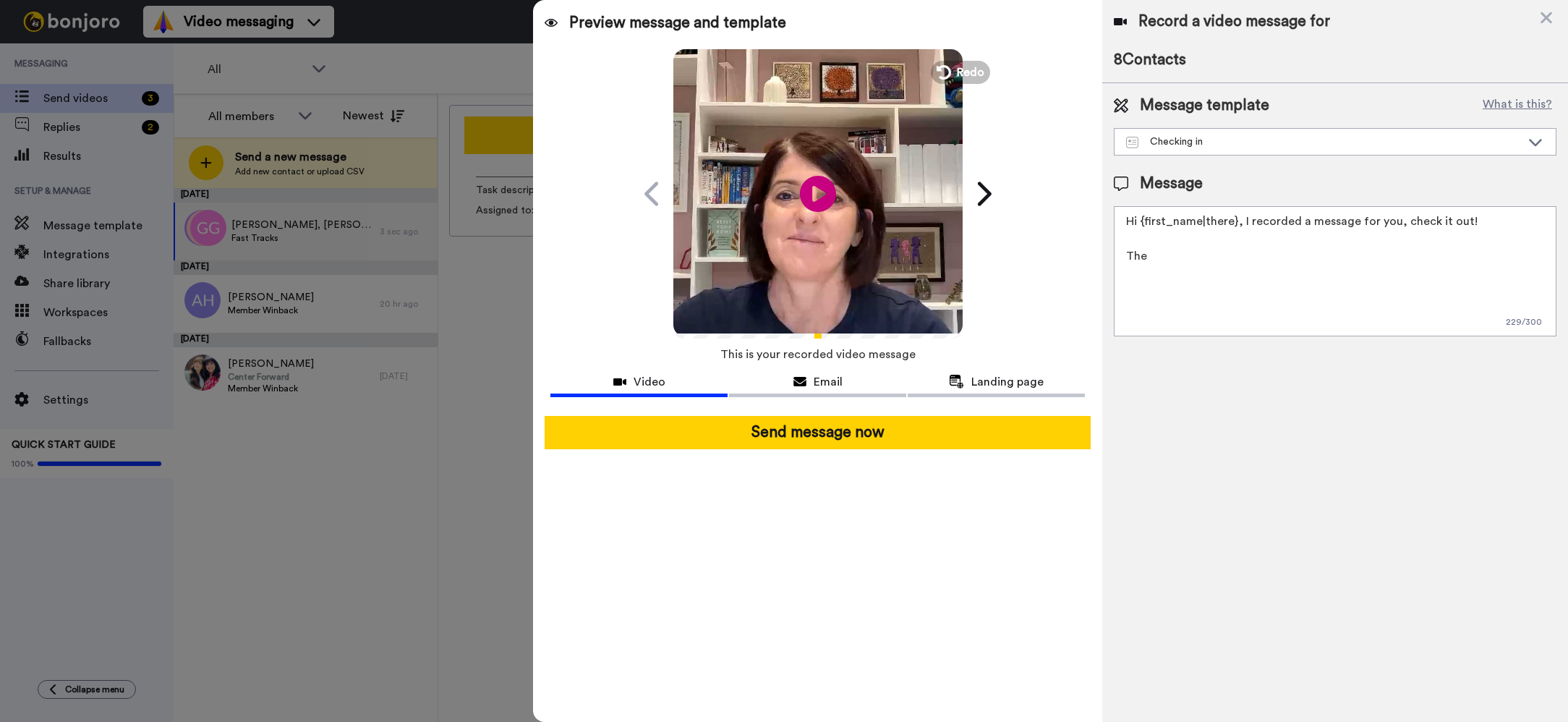
click at [1162, 254] on textarea "Hi {first_name|there}, I recorded a message for you, check it out! The" at bounding box center [1335, 271] width 442 height 130
click at [1221, 258] on textarea "Hi {first_name|there}, I recorded a message for you, check it out! The details …" at bounding box center [1335, 271] width 442 height 130
click at [1381, 255] on textarea "Hi {first_name|there}, I recorded a message for you, check it out! The details …" at bounding box center [1335, 271] width 442 height 130
click at [1419, 254] on textarea "Hi {first_name|there}, I recorded a message for you, check it out! The details …" at bounding box center [1335, 271] width 442 height 130
click at [1141, 276] on textarea "Hi {first_name|there}, I recorded a message for you, check it out! The details …" at bounding box center [1335, 271] width 442 height 130
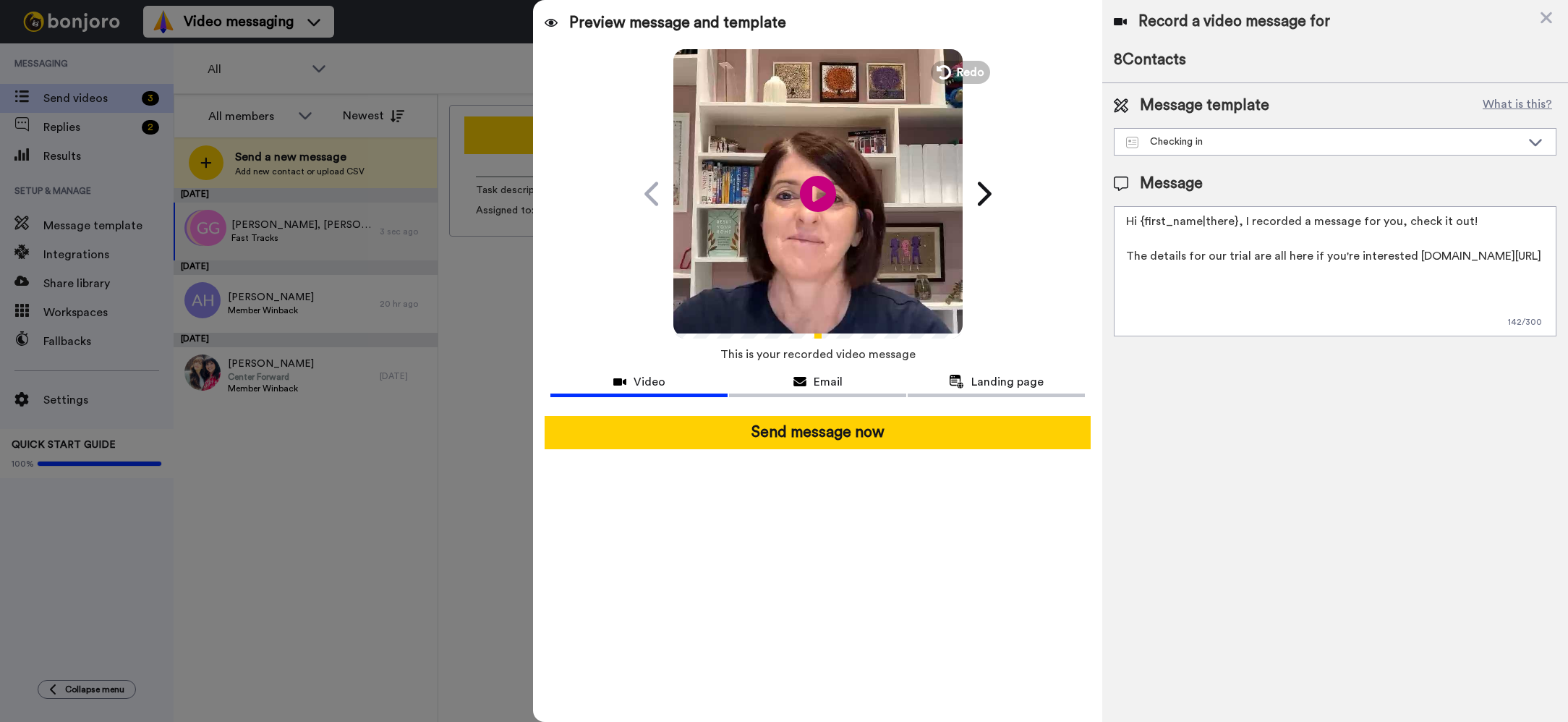
click at [1353, 276] on textarea "Hi {first_name|there}, I recorded a message for you, check it out! The details …" at bounding box center [1335, 271] width 442 height 130
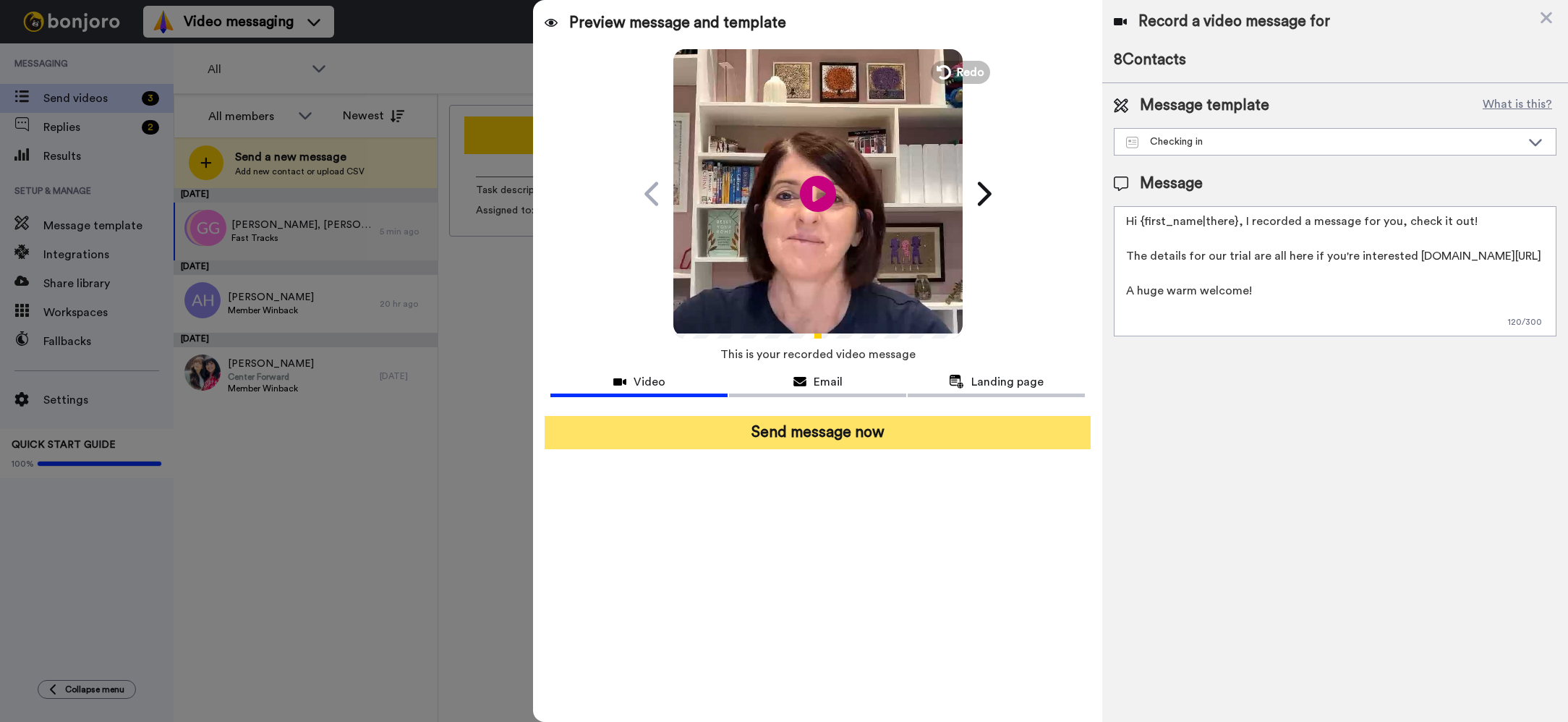
type textarea "Hi {first_name|there}, I recorded a message for you, check it out! The details …"
click at [855, 428] on button "Send message now" at bounding box center [818, 432] width 546 height 33
